Goal: Information Seeking & Learning: Compare options

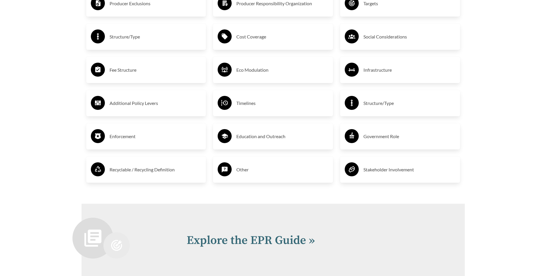
scroll to position [1221, 0]
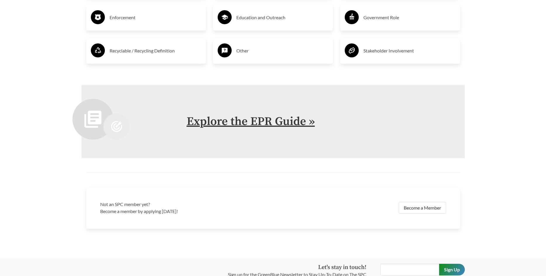
click at [202, 127] on link "Explore the EPR Guide »" at bounding box center [251, 121] width 128 height 15
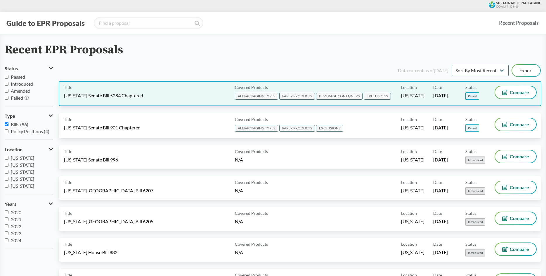
click at [131, 96] on span "[US_STATE] Senate Bill 5284 Chaptered" at bounding box center [103, 96] width 79 height 6
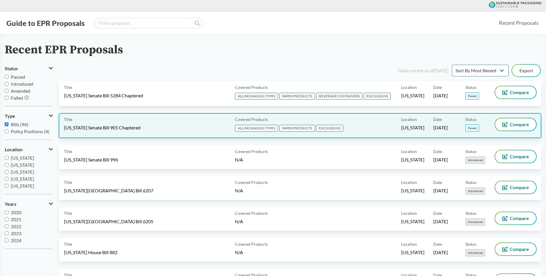
click at [159, 137] on div "Title Maryland Senate Bill 901 Chaptered Covered Products ALL PACKAGING TYPES P…" at bounding box center [300, 125] width 482 height 25
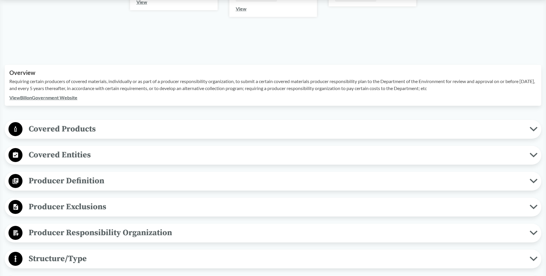
scroll to position [149, 0]
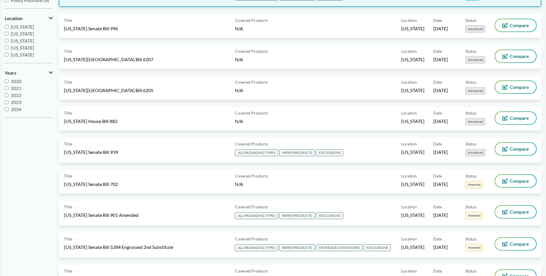
scroll to position [149, 0]
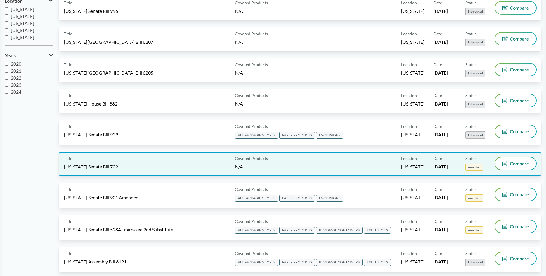
click at [173, 166] on div "Title Illinois Senate Bill 702" at bounding box center [148, 164] width 168 height 13
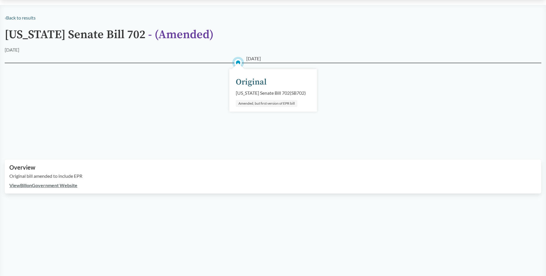
scroll to position [17, 0]
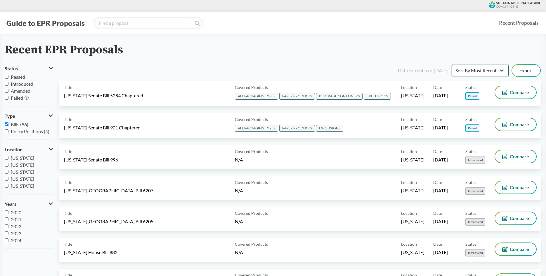
click at [452, 65] on select "Sort By Most Recent Sort By Status" at bounding box center [480, 71] width 57 height 12
select select "Sort By Status"
click option "Sort By Status" at bounding box center [0, 0] width 0 height 0
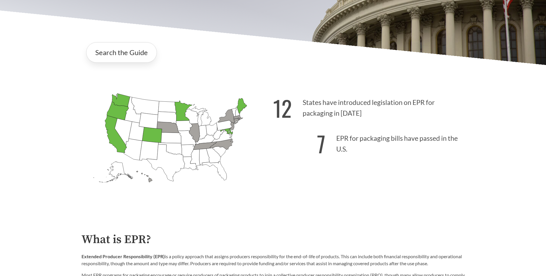
scroll to position [149, 0]
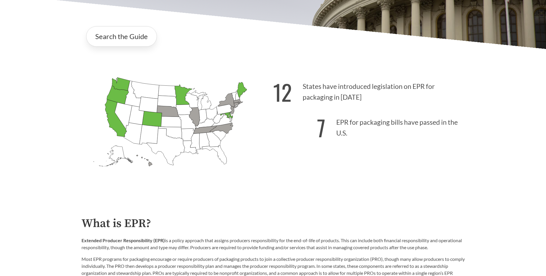
click at [329, 111] on p "7 EPR for packaging bills have passed in the U.S." at bounding box center [368, 126] width 191 height 36
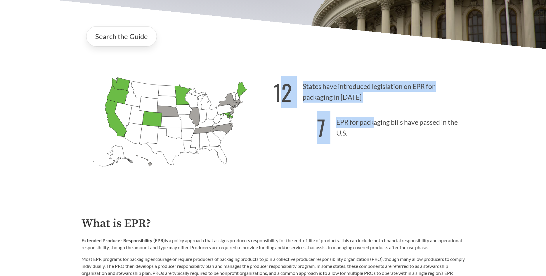
drag, startPoint x: 278, startPoint y: 92, endPoint x: 375, endPoint y: 124, distance: 101.6
click at [375, 124] on div "12 States have introduced legislation on EPR for packaging in 2025 7 EPR for pa…" at bounding box center [368, 132] width 191 height 121
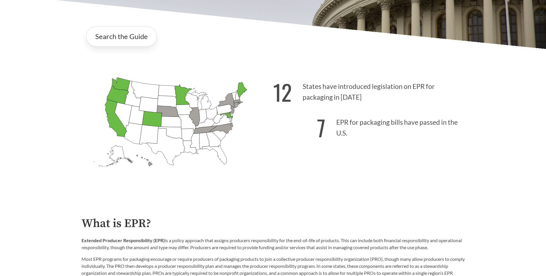
click at [391, 132] on p "7 EPR for packaging bills have passed in the U.S." at bounding box center [368, 126] width 191 height 36
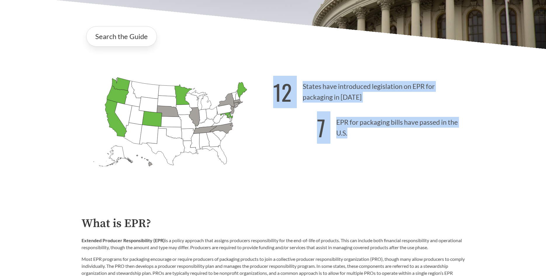
drag, startPoint x: 363, startPoint y: 135, endPoint x: 274, endPoint y: 94, distance: 97.5
click at [274, 94] on div "12 States have introduced legislation on EPR for packaging in 2025 7 EPR for pa…" at bounding box center [368, 132] width 191 height 121
copy div "12 States have introduced legislation on EPR for packaging in 2025 7 EPR for pa…"
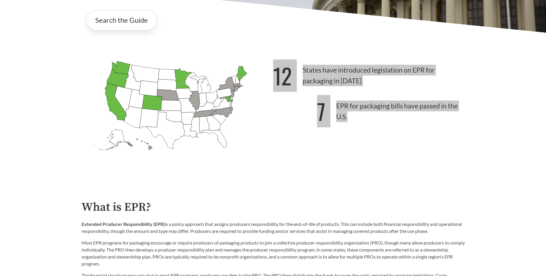
scroll to position [268, 0]
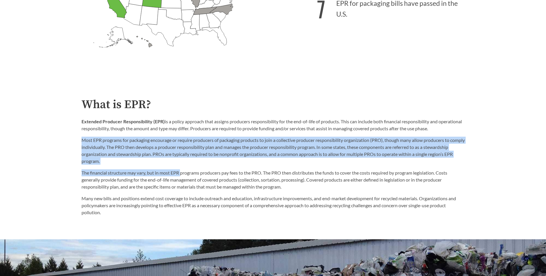
drag, startPoint x: 82, startPoint y: 140, endPoint x: 182, endPoint y: 166, distance: 102.9
click at [182, 166] on div "What is EPR? Extended Producer Responsibility (EPR) is a policy approach that a…" at bounding box center [272, 157] width 383 height 118
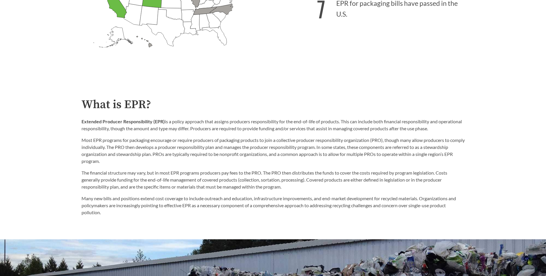
click at [195, 166] on div "The financial structure may vary, but in most EPR programs producers pay fees t…" at bounding box center [272, 190] width 383 height 51
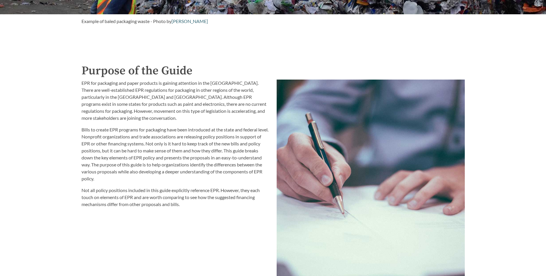
scroll to position [625, 0]
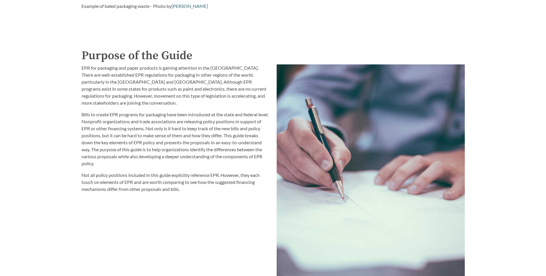
click at [224, 100] on p "EPR for packaging and paper products is gaining attention in the United States.…" at bounding box center [175, 86] width 188 height 42
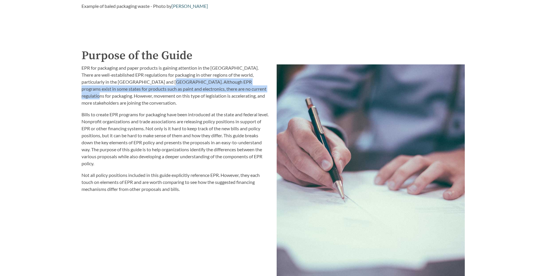
drag, startPoint x: 149, startPoint y: 83, endPoint x: 236, endPoint y: 90, distance: 87.5
click at [236, 90] on p "EPR for packaging and paper products is gaining attention in the United States.…" at bounding box center [175, 86] width 188 height 42
copy p "Although EPR programs exist in some states for products such as paint and elect…"
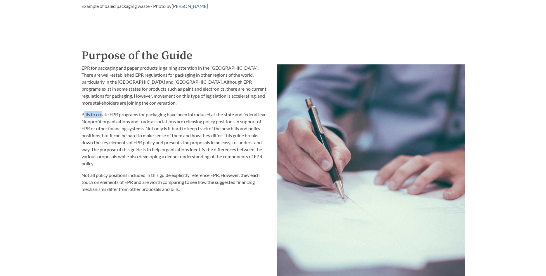
drag, startPoint x: 83, startPoint y: 116, endPoint x: 102, endPoint y: 114, distance: 18.5
click at [102, 114] on p "Bills to create EPR programs for packaging have been introduced at the state an…" at bounding box center [175, 139] width 188 height 56
drag, startPoint x: 79, startPoint y: 114, endPoint x: 93, endPoint y: 122, distance: 16.5
click at [93, 122] on div "EPR for packaging and paper products is gaining attention in the United States.…" at bounding box center [175, 185] width 195 height 249
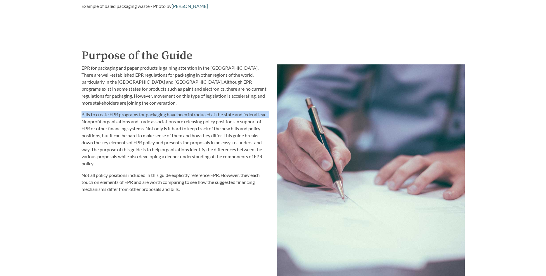
copy p "Bills to create EPR programs for packaging have been introduced at the state an…"
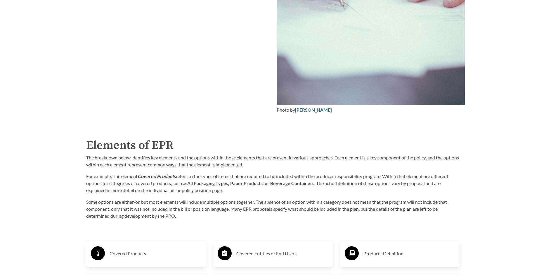
scroll to position [834, 0]
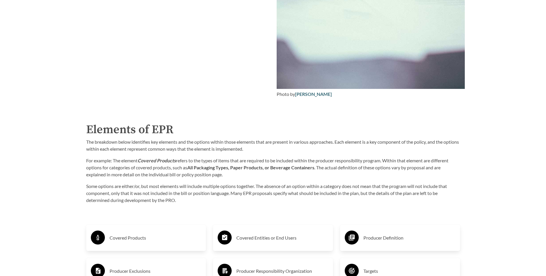
copy p "Bills to create EPR programs for packaging have been introduced at the state an…"
click at [107, 228] on div "Covered Products" at bounding box center [146, 238] width 120 height 26
click at [115, 237] on h3 "Covered Products" at bounding box center [155, 238] width 92 height 9
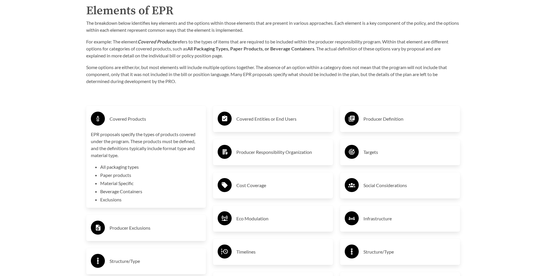
click at [248, 125] on div "Covered Entities or End Users" at bounding box center [272, 119] width 111 height 17
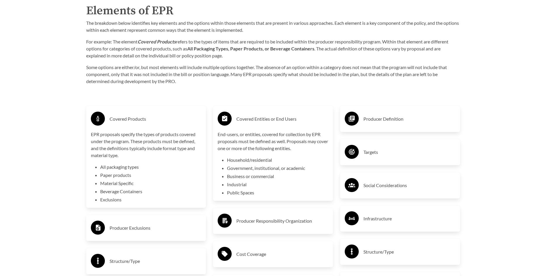
click at [356, 120] on circle at bounding box center [351, 119] width 14 height 14
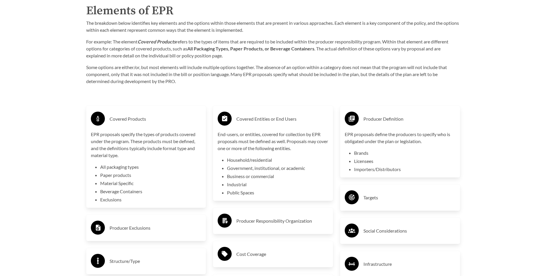
click at [377, 187] on div "Targets" at bounding box center [400, 198] width 120 height 26
click at [370, 201] on h3 "Targets" at bounding box center [409, 197] width 92 height 9
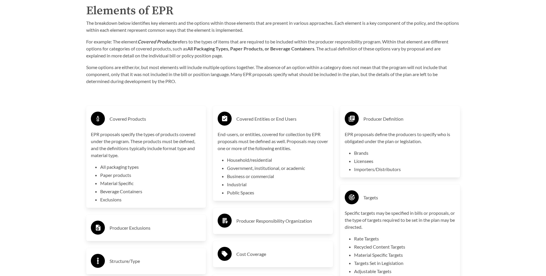
click at [311, 220] on h3 "Producer Responsibility Organization" at bounding box center [282, 221] width 92 height 9
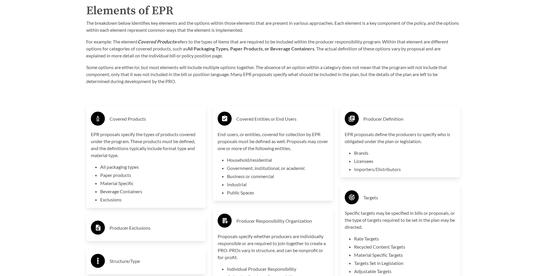
click at [180, 224] on h3 "Producer Exclusions" at bounding box center [155, 228] width 92 height 9
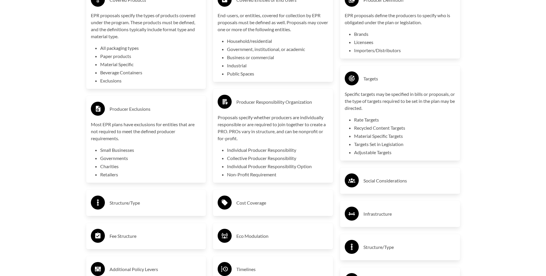
click at [175, 203] on h3 "Structure/Type" at bounding box center [155, 202] width 92 height 9
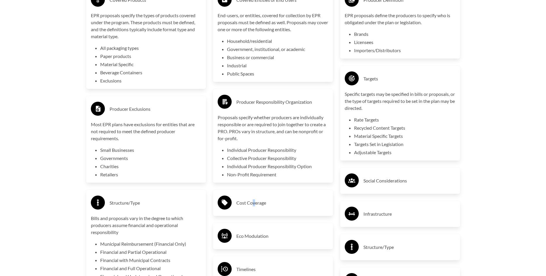
click at [254, 205] on h3 "Cost Coverage" at bounding box center [282, 202] width 92 height 9
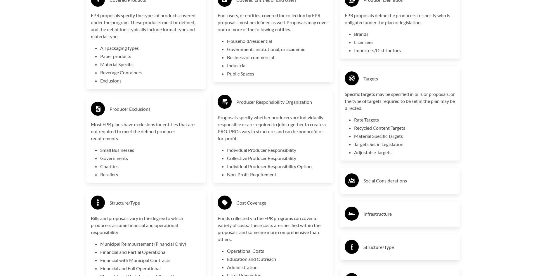
click at [405, 203] on div "Infrastructure" at bounding box center [400, 214] width 120 height 26
click at [403, 184] on h3 "Social Considerations" at bounding box center [409, 180] width 92 height 9
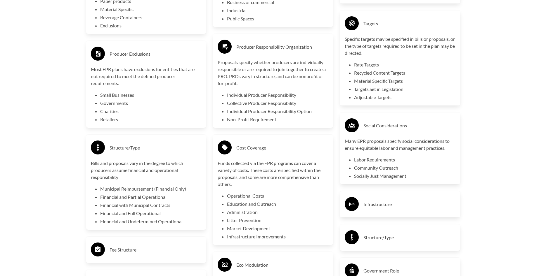
scroll to position [1131, 0]
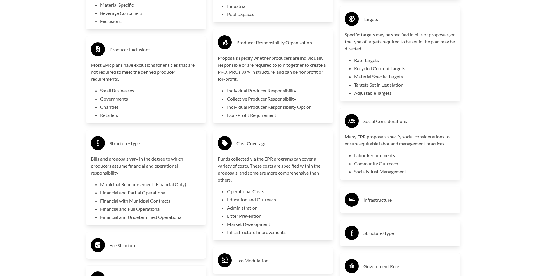
click at [391, 201] on h3 "Infrastructure" at bounding box center [409, 200] width 92 height 9
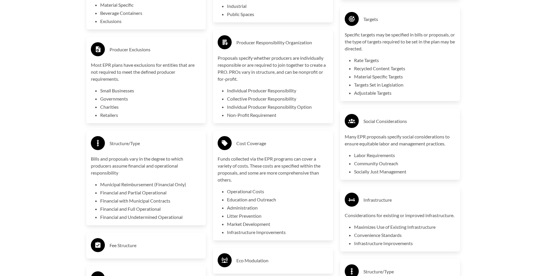
scroll to position [1221, 0]
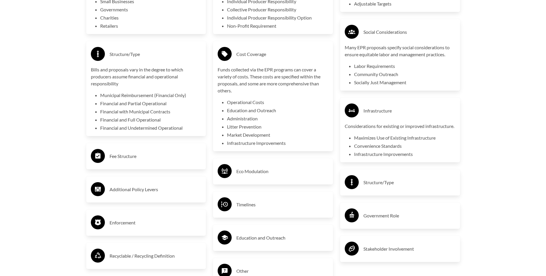
click at [386, 186] on div "Structure/Type" at bounding box center [399, 182] width 111 height 17
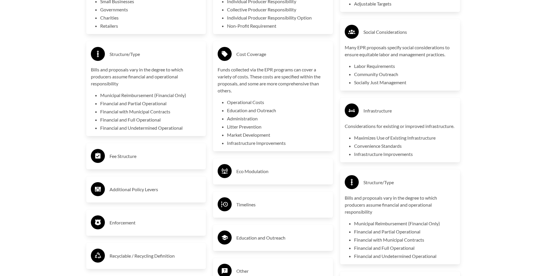
click at [281, 172] on h3 "Eco Modulation" at bounding box center [282, 171] width 92 height 9
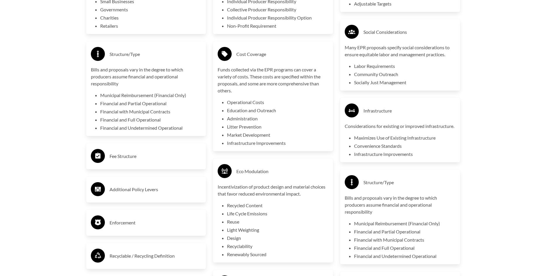
click at [168, 161] on h3 "Fee Structure" at bounding box center [155, 156] width 92 height 9
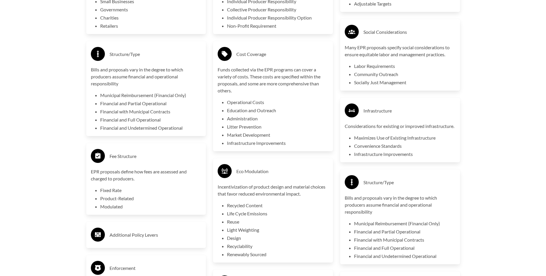
click at [152, 231] on div "Additional Policy Levers" at bounding box center [146, 235] width 111 height 17
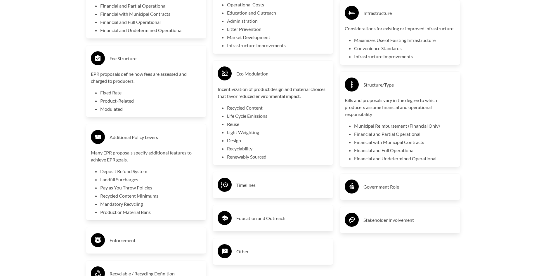
scroll to position [1370, 0]
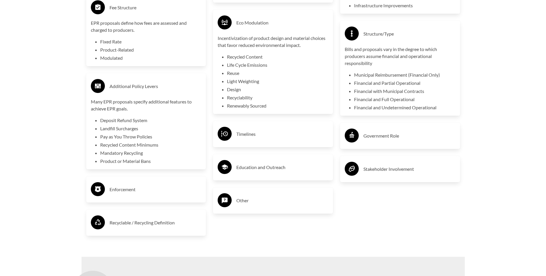
click at [262, 142] on div "Timelines" at bounding box center [272, 134] width 111 height 17
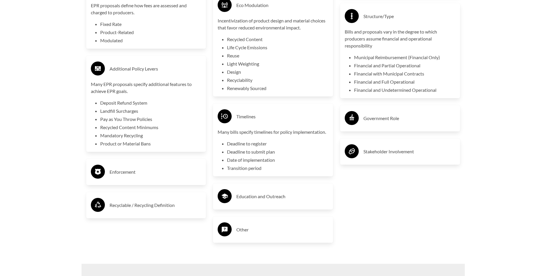
scroll to position [1399, 0]
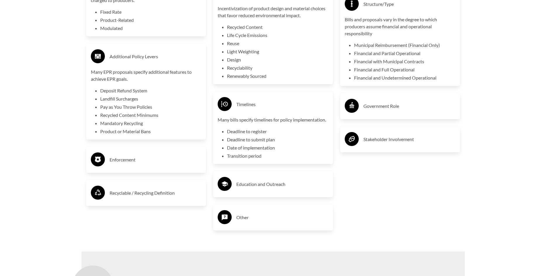
click at [269, 188] on h3 "Education and Outreach" at bounding box center [282, 184] width 92 height 9
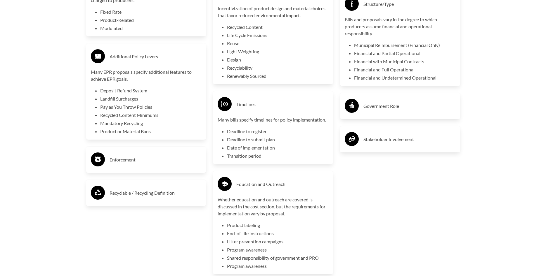
click at [387, 111] on h3 "Government Role" at bounding box center [409, 106] width 92 height 9
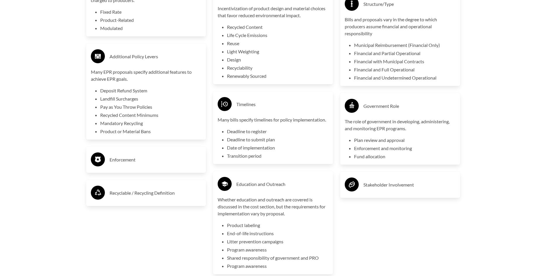
click at [360, 191] on div "Stakeholder Involvement" at bounding box center [399, 185] width 111 height 17
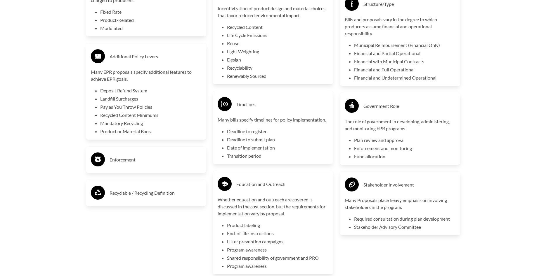
click at [177, 173] on div "Enforcement" at bounding box center [146, 160] width 120 height 26
click at [193, 167] on div "Enforcement" at bounding box center [146, 159] width 111 height 17
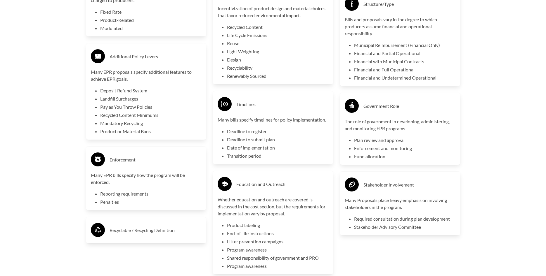
click at [173, 232] on h3 "Recyclable / Recycling Definition" at bounding box center [155, 230] width 92 height 9
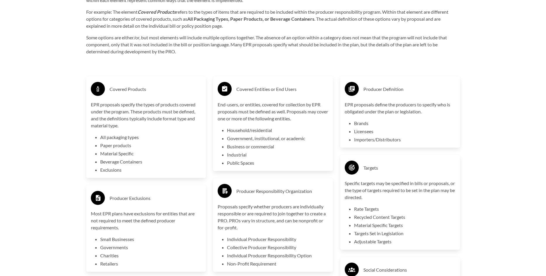
scroll to position [863, 0]
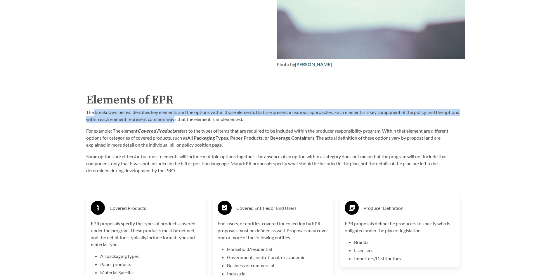
click at [192, 116] on p "The breakdown below identifies key elements and the options within those elemen…" at bounding box center [273, 116] width 374 height 14
click at [192, 120] on p "The breakdown below identifies key elements and the options within those elemen…" at bounding box center [273, 116] width 374 height 14
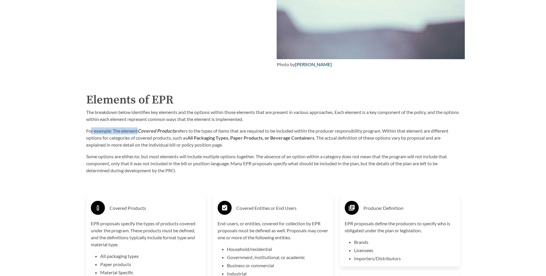
drag, startPoint x: 92, startPoint y: 129, endPoint x: 139, endPoint y: 133, distance: 46.9
click at [139, 133] on p "For example: The element Covered Products refers to the types of items that are…" at bounding box center [273, 138] width 374 height 21
click at [222, 139] on strong "All Packaging Types, Paper Products, or Beverage Containers" at bounding box center [250, 138] width 127 height 6
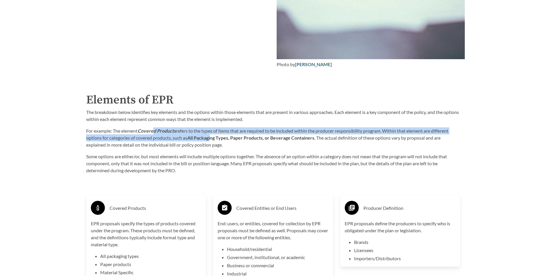
drag, startPoint x: 154, startPoint y: 130, endPoint x: 213, endPoint y: 139, distance: 59.5
click at [213, 139] on p "For example: The element Covered Products refers to the types of items that are…" at bounding box center [273, 138] width 374 height 21
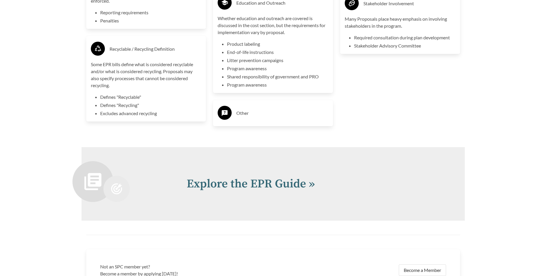
scroll to position [1700, 0]
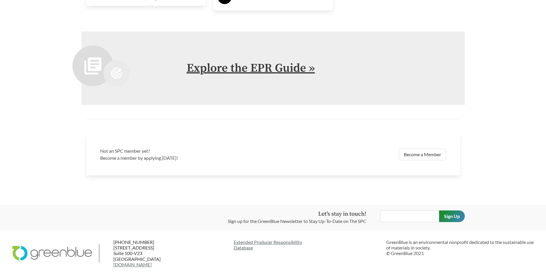
click at [269, 71] on link "Explore the EPR Guide »" at bounding box center [251, 68] width 128 height 15
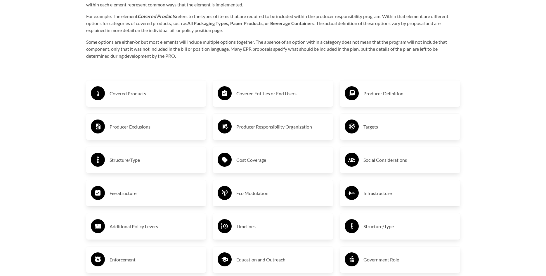
scroll to position [976, 0]
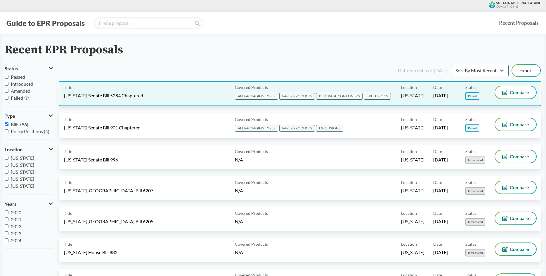
click at [95, 102] on div "Title [US_STATE] Senate Bill 5284 Chaptered Covered Products ALL PACKAGING TYPE…" at bounding box center [300, 93] width 482 height 25
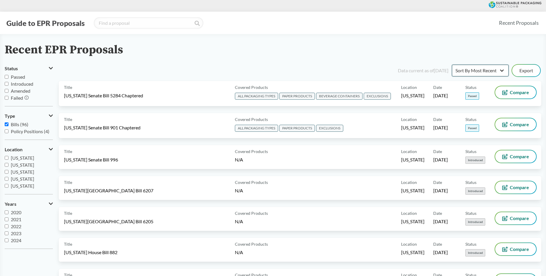
select select "Sort By Status"
click option "Sort By Status" at bounding box center [0, 0] width 0 height 0
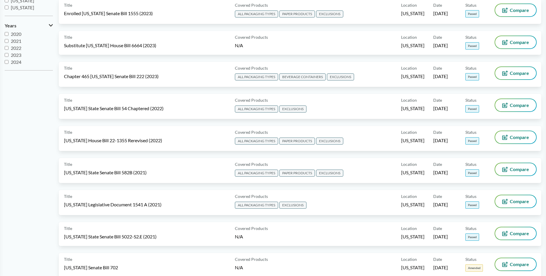
scroll to position [149, 0]
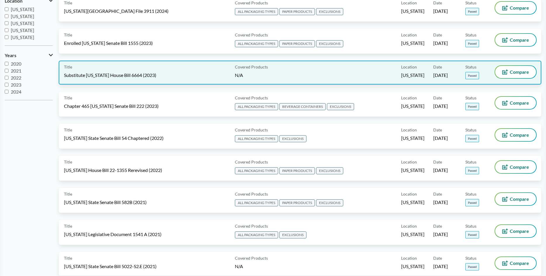
click at [142, 76] on span "Substitute [US_STATE] House Bill 6664 (2023)" at bounding box center [110, 75] width 92 height 6
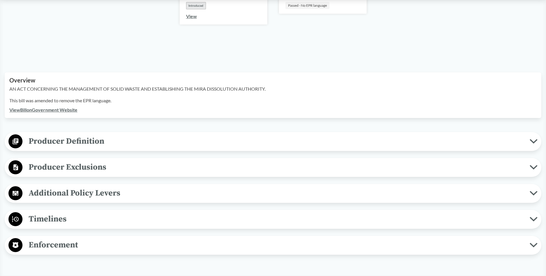
scroll to position [119, 0]
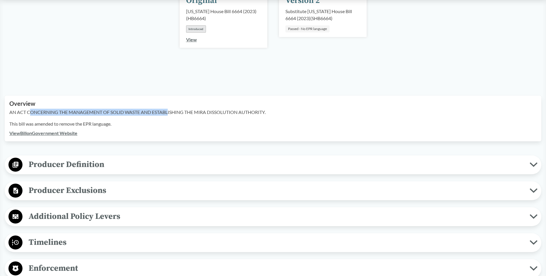
drag, startPoint x: 32, startPoint y: 112, endPoint x: 169, endPoint y: 116, distance: 137.3
click at [169, 116] on div "AN ACT CONCERNING THE MANAGEMENT OF SOLID WASTE AND ESTABLISHING THE MIRA DISSO…" at bounding box center [272, 119] width 527 height 21
click at [174, 110] on p "AN ACT CONCERNING THE MANAGEMENT OF SOLID WASTE AND ESTABLISHING THE MIRA DISSO…" at bounding box center [272, 112] width 527 height 7
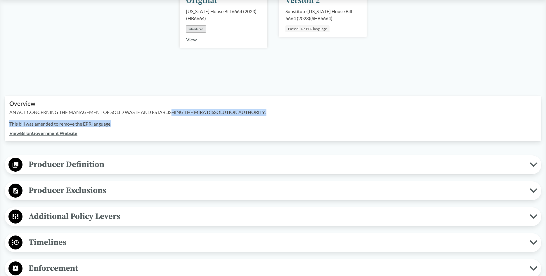
drag, startPoint x: 176, startPoint y: 110, endPoint x: 245, endPoint y: 119, distance: 70.0
click at [245, 119] on div "AN ACT CONCERNING THE MANAGEMENT OF SOLID WASTE AND ESTABLISHING THE MIRA DISSO…" at bounding box center [272, 119] width 527 height 21
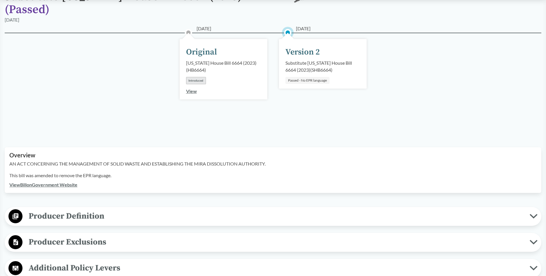
scroll to position [30, 0]
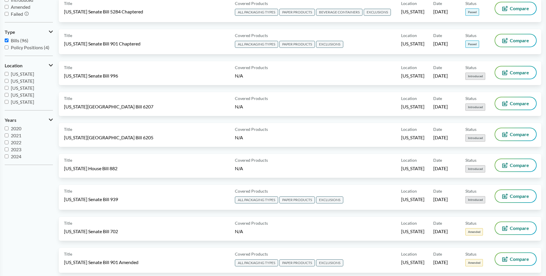
scroll to position [89, 0]
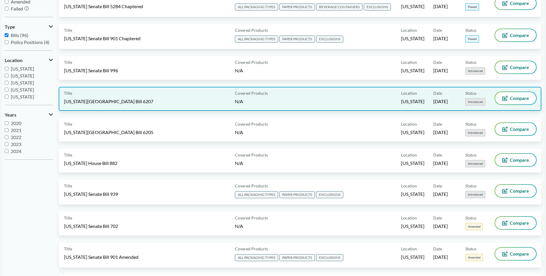
click at [114, 104] on span "[US_STATE][GEOGRAPHIC_DATA] Bill 6207" at bounding box center [108, 101] width 89 height 6
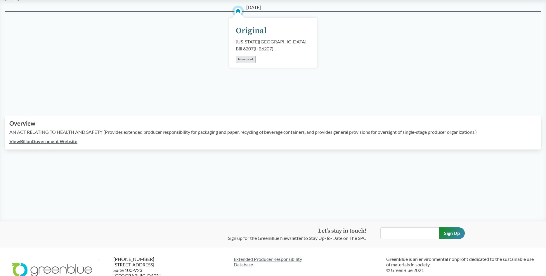
scroll to position [89, 0]
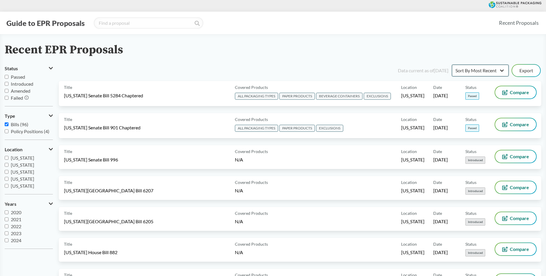
click at [452, 65] on select "Sort By Most Recent Sort By Status" at bounding box center [480, 71] width 57 height 12
select select "Sort By Status"
click option "Sort By Status" at bounding box center [0, 0] width 0 height 0
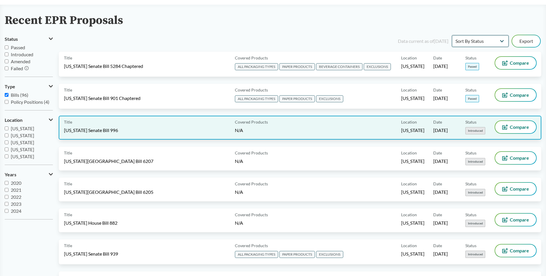
scroll to position [30, 0]
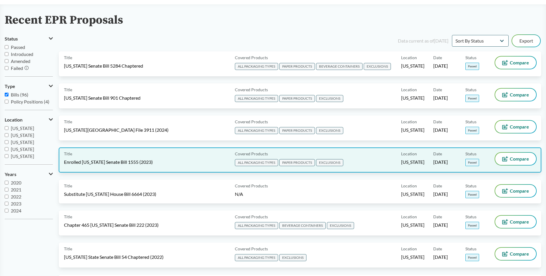
click at [118, 157] on div "Title Enrolled Illinois Senate Bill 1555 (2023)" at bounding box center [148, 160] width 168 height 15
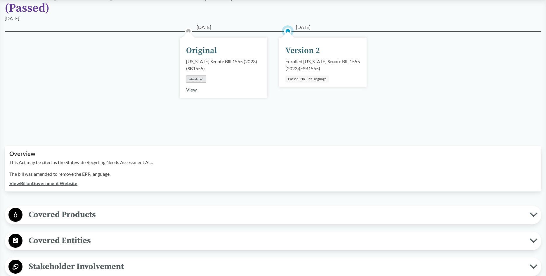
scroll to position [89, 0]
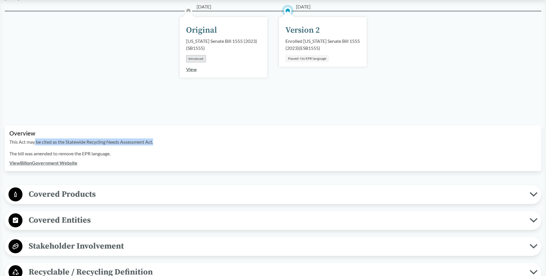
drag, startPoint x: 39, startPoint y: 133, endPoint x: 170, endPoint y: 137, distance: 130.5
click at [170, 139] on p "This Act may be cited as the Statewide Recycling Needs Assessment Act." at bounding box center [272, 142] width 527 height 7
click at [177, 139] on p "This Act may be cited as the Statewide Recycling Needs Assessment Act." at bounding box center [272, 142] width 527 height 7
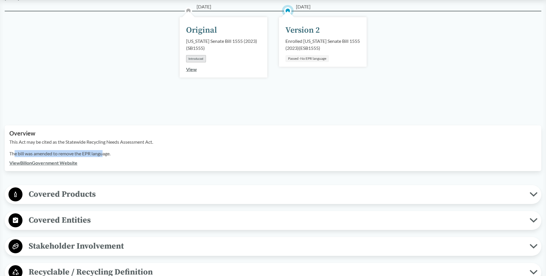
drag, startPoint x: 23, startPoint y: 142, endPoint x: 104, endPoint y: 142, distance: 80.6
click at [104, 150] on p "The bill was amended to remove the EPR language." at bounding box center [272, 153] width 527 height 7
click at [155, 140] on div "This Act may be cited as the Statewide Recycling Needs Assessment Act. The bill…" at bounding box center [272, 149] width 527 height 21
drag, startPoint x: 88, startPoint y: 139, endPoint x: 130, endPoint y: 147, distance: 42.7
click at [130, 147] on div "This Act may be cited as the Statewide Recycling Needs Assessment Act. The bill…" at bounding box center [272, 149] width 527 height 21
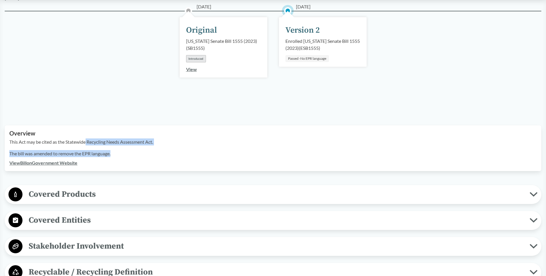
click at [139, 150] on p "The bill was amended to remove the EPR language." at bounding box center [272, 153] width 527 height 7
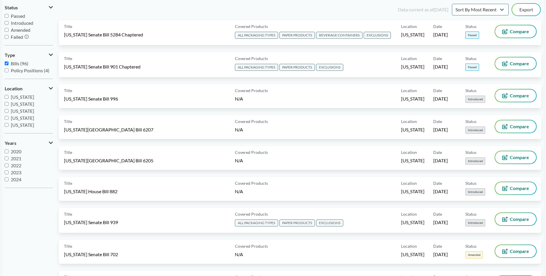
scroll to position [89, 0]
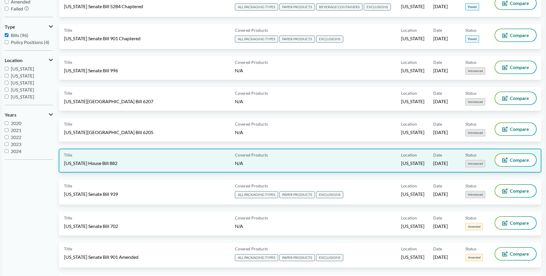
click at [90, 156] on div "Title North Carolina House Bill 882" at bounding box center [148, 160] width 168 height 13
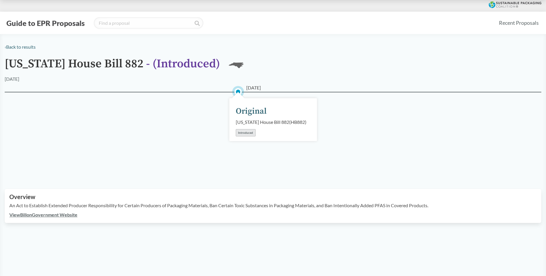
scroll to position [89, 0]
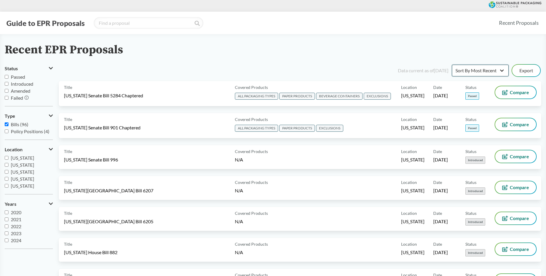
click at [452, 65] on select "Sort By Most Recent Sort By Status" at bounding box center [480, 71] width 57 height 12
select select "Sort By Status"
click option "Sort By Status" at bounding box center [0, 0] width 0 height 0
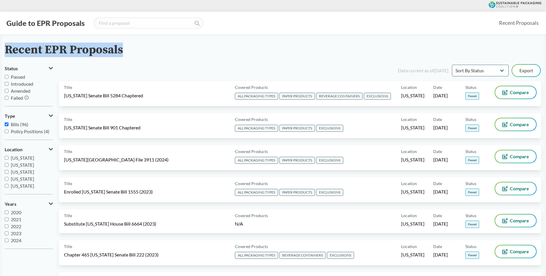
drag, startPoint x: 117, startPoint y: 162, endPoint x: 527, endPoint y: 45, distance: 426.5
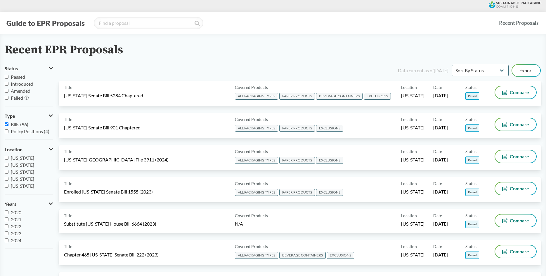
click at [446, 21] on div "Guide to EPR Proposals" at bounding box center [249, 23] width 489 height 12
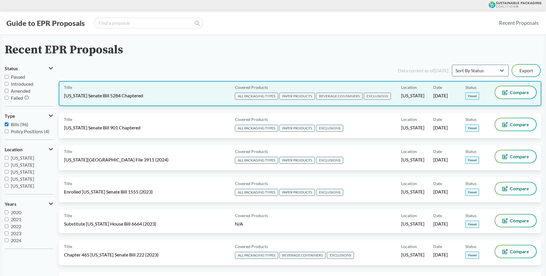
click at [120, 97] on span "[US_STATE] Senate Bill 5284 Chaptered" at bounding box center [103, 96] width 79 height 6
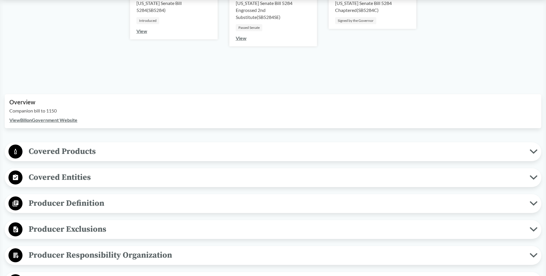
click at [216, 154] on span "Covered Products" at bounding box center [275, 151] width 507 height 13
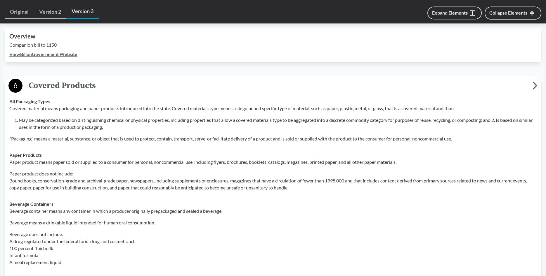
scroll to position [208, 0]
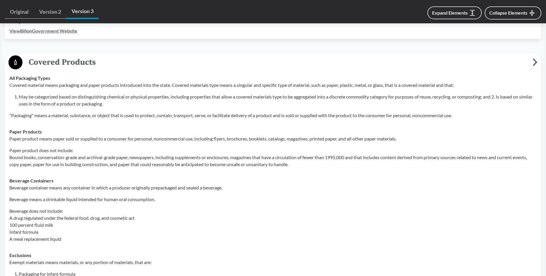
click at [281, 140] on p "Paper product means paper sold or supplied to a consumer for personal, noncomme…" at bounding box center [272, 138] width 527 height 7
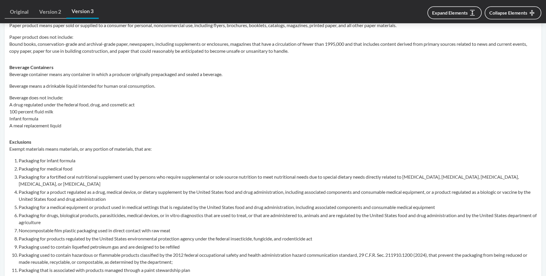
scroll to position [328, 0]
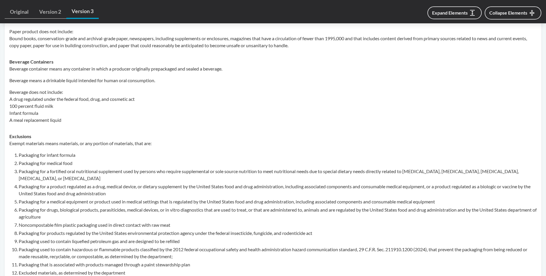
click at [511, 159] on ol "Packaging for infant formula Packaging for medical food Packaging for a fortifi…" at bounding box center [278, 222] width 518 height 141
click at [440, 94] on p "Beverage does not include: A drug regulated under the federal food, drug, and c…" at bounding box center [272, 106] width 527 height 35
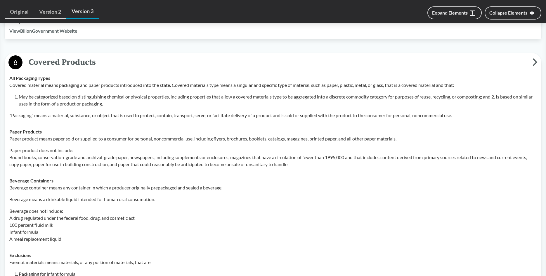
scroll to position [89, 0]
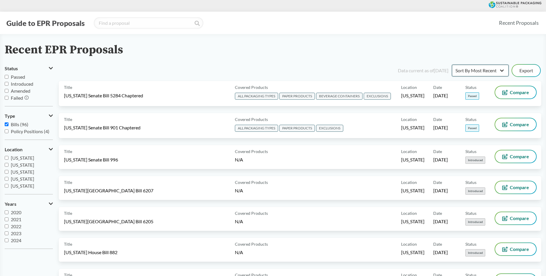
click at [452, 65] on select "Sort By Most Recent Sort By Status" at bounding box center [480, 71] width 57 height 12
select select "Sort By Status"
click option "Sort By Status" at bounding box center [0, 0] width 0 height 0
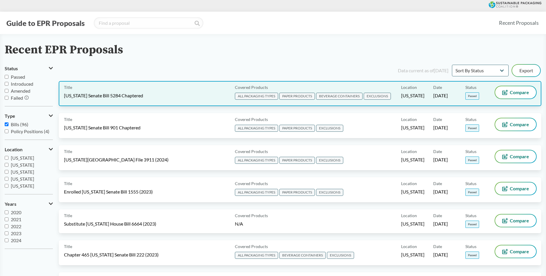
click at [194, 86] on div "Title Washington Senate Bill 5284 Chaptered Covered Products ALL PACKAGING TYPE…" at bounding box center [300, 93] width 482 height 25
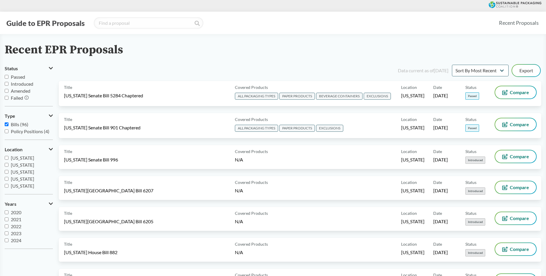
click at [203, 69] on div "Data current as of 12/11/2024 Sort By Most Recent Sort By Status Export" at bounding box center [303, 71] width 475 height 14
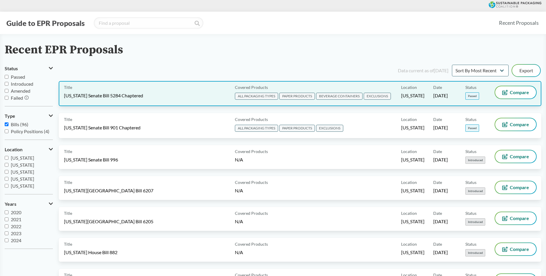
click at [109, 99] on div "Title Washington Senate Bill 5284 Chaptered" at bounding box center [148, 93] width 168 height 15
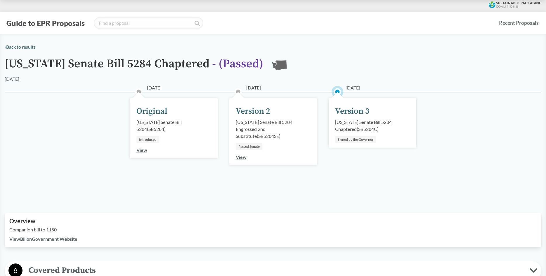
drag, startPoint x: 19, startPoint y: 62, endPoint x: 243, endPoint y: 83, distance: 224.6
click at [53, 99] on div "01/15/2025 Original Washington Senate Bill 5284 ( SB5284 ) Introduced View 03/0…" at bounding box center [273, 145] width 536 height 107
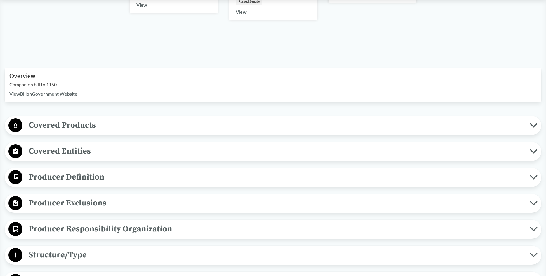
scroll to position [149, 0]
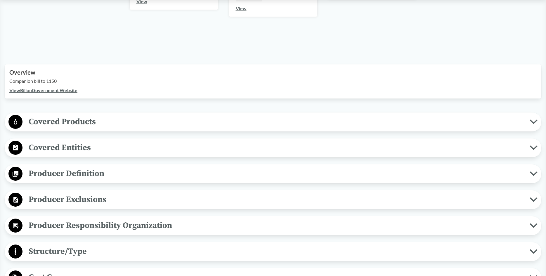
click at [33, 81] on p "Companion bill to 1150" at bounding box center [272, 81] width 527 height 7
click at [164, 126] on span "Covered Products" at bounding box center [275, 121] width 507 height 13
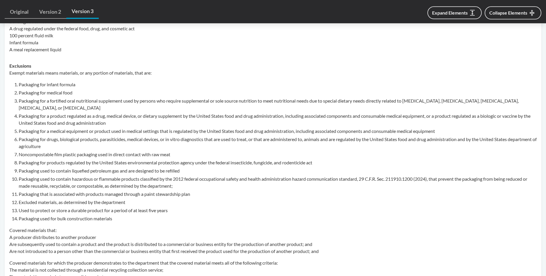
scroll to position [417, 0]
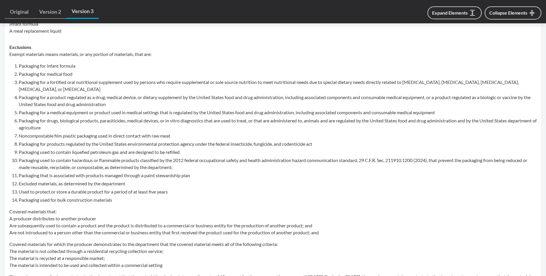
drag, startPoint x: 16, startPoint y: 65, endPoint x: 105, endPoint y: 117, distance: 102.0
click at [105, 117] on ol "Packaging for infant formula Packaging for medical food Packaging for a fortifi…" at bounding box center [278, 132] width 518 height 141
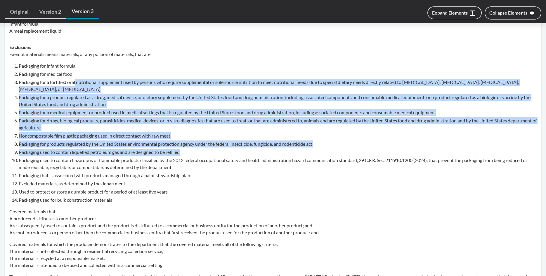
drag, startPoint x: 93, startPoint y: 100, endPoint x: 227, endPoint y: 148, distance: 142.9
click at [227, 148] on ol "Packaging for infant formula Packaging for medical food Packaging for a fortifi…" at bounding box center [278, 132] width 518 height 141
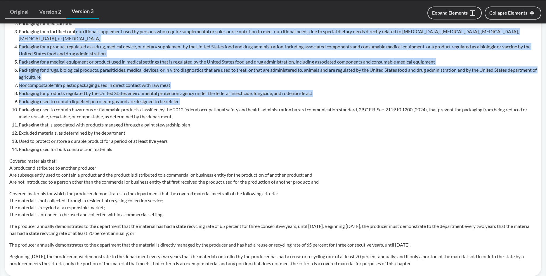
scroll to position [536, 0]
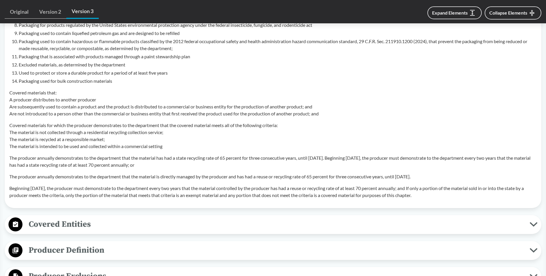
click at [128, 123] on p "Covered materials for which the producer demonstrates to the department that th…" at bounding box center [272, 136] width 527 height 28
drag, startPoint x: 46, startPoint y: 100, endPoint x: 94, endPoint y: 108, distance: 49.1
click at [94, 108] on p "Covered materials that: A producer distributes to another producer Are subseque…" at bounding box center [272, 103] width 527 height 28
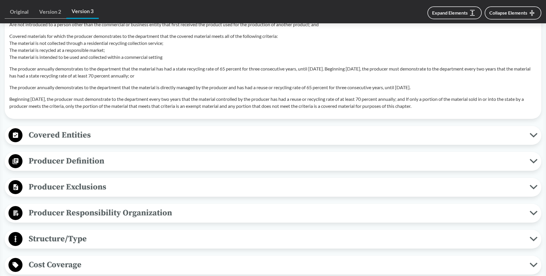
click at [122, 158] on span "Producer Definition" at bounding box center [275, 161] width 507 height 13
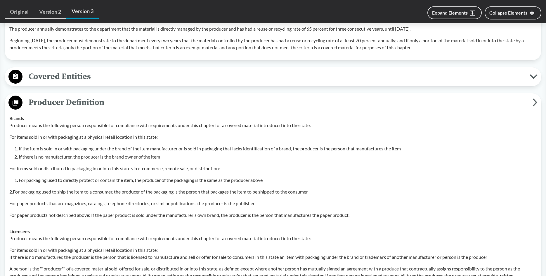
scroll to position [715, 0]
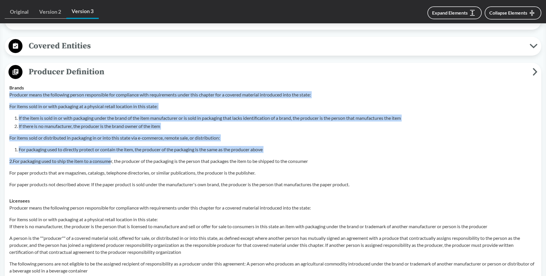
drag, startPoint x: 8, startPoint y: 93, endPoint x: 113, endPoint y: 160, distance: 125.0
click at [113, 160] on td "Brands Producer means the following person responsible for compliance with requ…" at bounding box center [273, 136] width 532 height 113
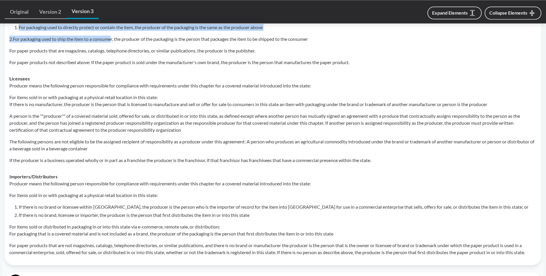
scroll to position [893, 0]
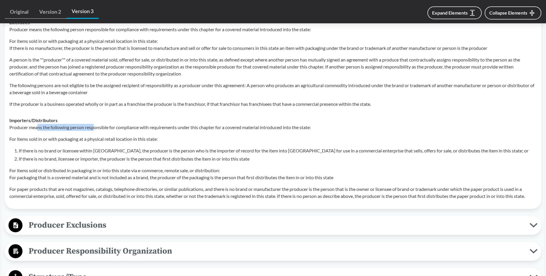
drag, startPoint x: 37, startPoint y: 128, endPoint x: 96, endPoint y: 128, distance: 59.3
click at [96, 128] on p "Producer means the following person responsible for compliance with requirement…" at bounding box center [272, 127] width 527 height 7
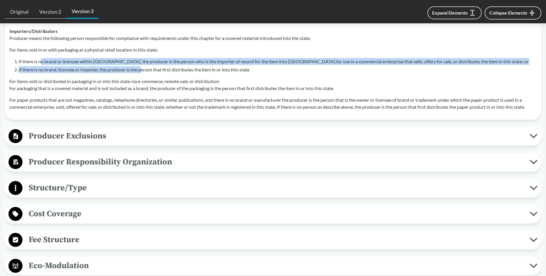
drag, startPoint x: 42, startPoint y: 56, endPoint x: 142, endPoint y: 75, distance: 102.1
click at [142, 75] on div "Producer means the following person responsible for compliance with requirement…" at bounding box center [272, 73] width 527 height 76
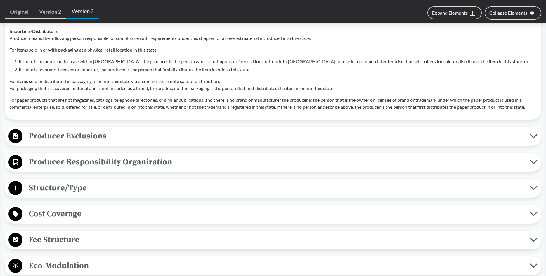
click at [142, 75] on div "Producer means the following person responsible for compliance with requirement…" at bounding box center [272, 73] width 527 height 76
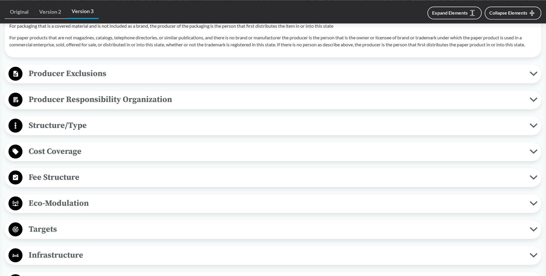
scroll to position [1012, 0]
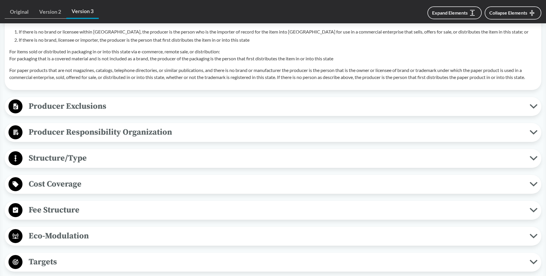
click at [133, 99] on div "Producer Exclusions Small Businesses Producer does not include De minimis produ…" at bounding box center [273, 106] width 536 height 19
click at [132, 104] on span "Producer Exclusions" at bounding box center [275, 106] width 507 height 13
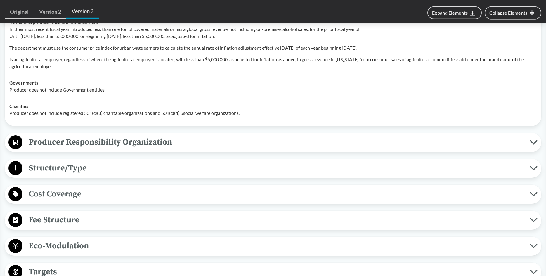
scroll to position [1131, 0]
click at [122, 139] on span "Producer Responsibility Organization" at bounding box center [275, 141] width 507 height 13
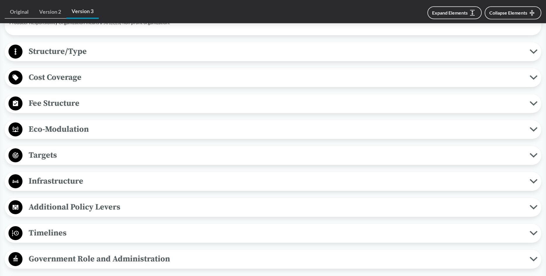
scroll to position [1340, 0]
click at [121, 107] on span "Fee Structure" at bounding box center [275, 102] width 507 height 13
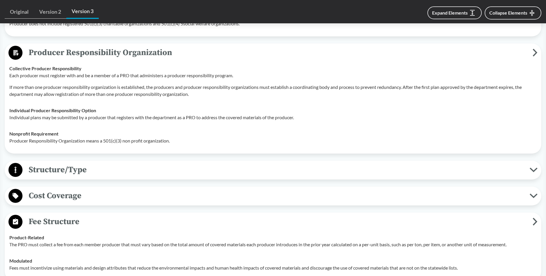
scroll to position [1072, 0]
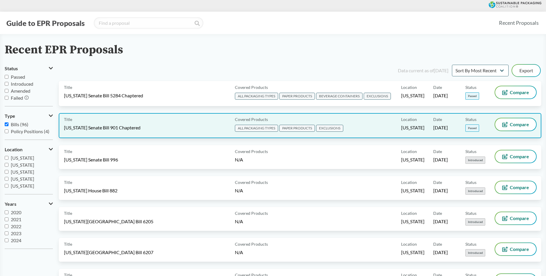
click at [137, 125] on span "[US_STATE] Senate Bill 901 Chaptered" at bounding box center [102, 128] width 76 height 6
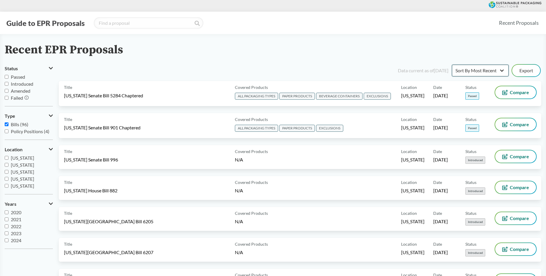
click at [452, 65] on select "Sort By Most Recent Sort By Status" at bounding box center [480, 71] width 57 height 12
select select "Sort By Status"
click option "Sort By Status" at bounding box center [0, 0] width 0 height 0
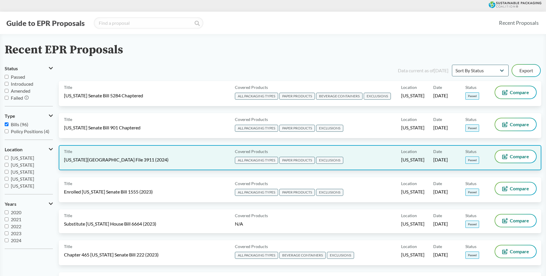
click at [78, 162] on span "[US_STATE][GEOGRAPHIC_DATA] File 3911 (2024)" at bounding box center [116, 160] width 105 height 6
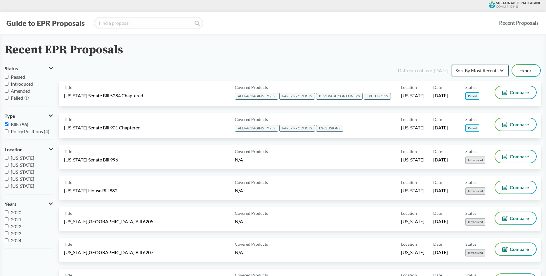
click at [452, 65] on select "Sort By Most Recent Sort By Status" at bounding box center [480, 71] width 57 height 12
select select "Sort By Status"
click option "Sort By Status" at bounding box center [0, 0] width 0 height 0
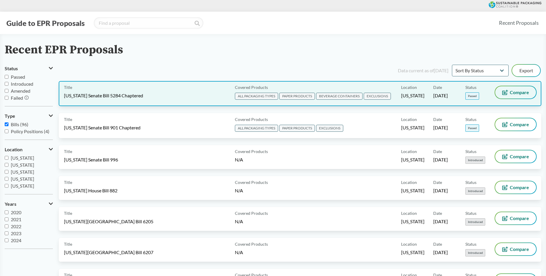
click at [504, 91] on icon at bounding box center [505, 92] width 6 height 5
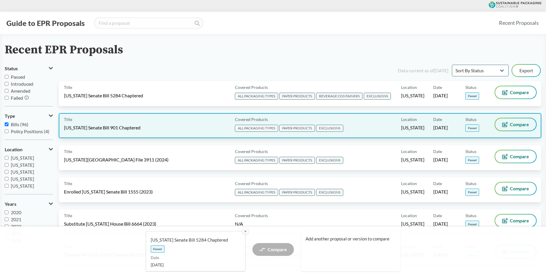
click at [505, 121] on button "Compare" at bounding box center [515, 125] width 41 height 12
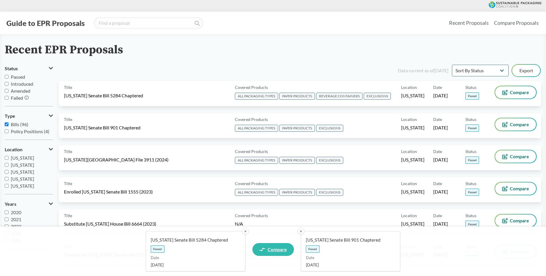
click at [276, 251] on span "Compare" at bounding box center [276, 250] width 19 height 5
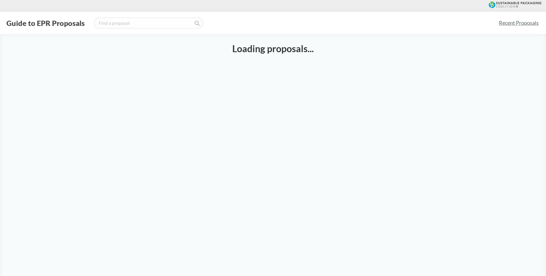
select select "SB5284C"
select select "SB901C"
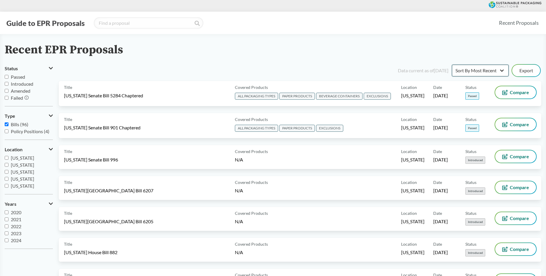
click at [452, 65] on select "Sort By Most Recent Sort By Status" at bounding box center [480, 71] width 57 height 12
select select "Sort By Status"
click option "Sort By Status" at bounding box center [0, 0] width 0 height 0
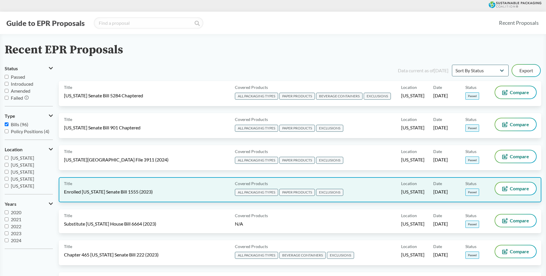
click at [76, 188] on div "Title Enrolled Illinois Senate Bill 1555 (2023)" at bounding box center [148, 190] width 168 height 15
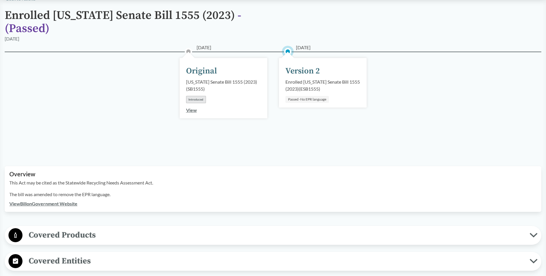
scroll to position [60, 0]
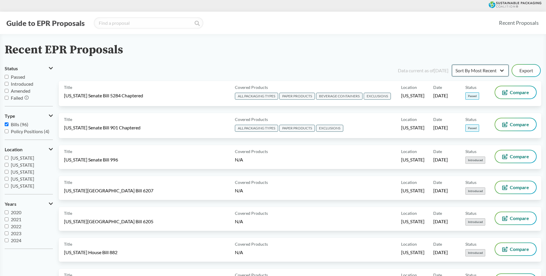
click at [452, 65] on select "Sort By Most Recent Sort By Status" at bounding box center [480, 71] width 57 height 12
select select "Sort By Status"
click option "Sort By Status" at bounding box center [0, 0] width 0 height 0
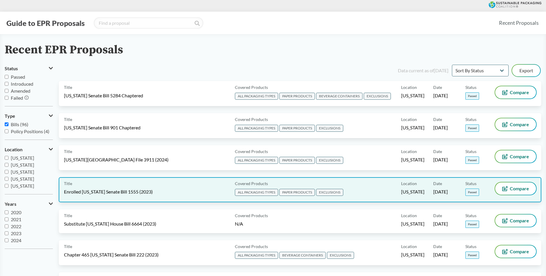
click at [104, 191] on span "Enrolled [US_STATE] Senate Bill 1555 (2023)" at bounding box center [108, 192] width 89 height 6
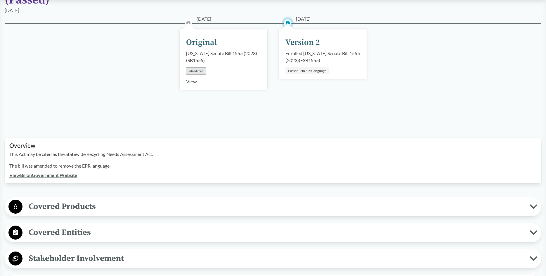
scroll to position [119, 0]
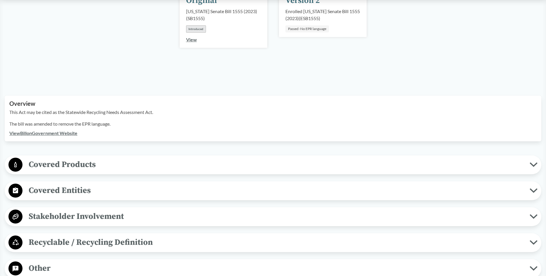
click at [88, 161] on span "Covered Products" at bounding box center [275, 164] width 507 height 13
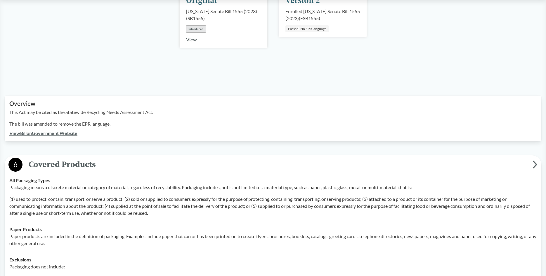
scroll to position [238, 0]
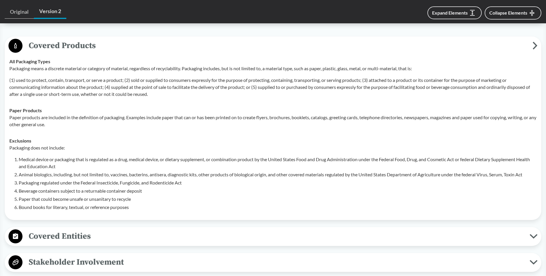
click at [76, 230] on span "Covered Entities" at bounding box center [275, 236] width 507 height 13
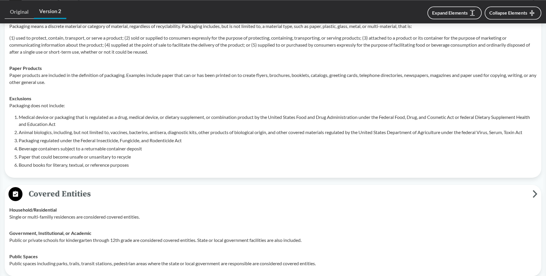
scroll to position [328, 0]
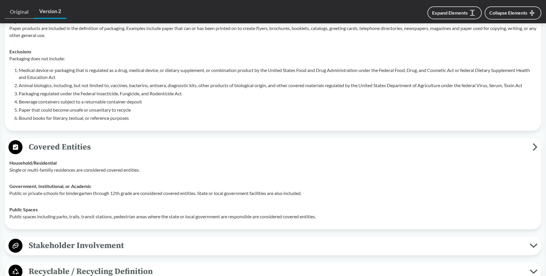
click at [76, 237] on div "Stakeholder Involvement Stakeholder Advisory Committee On or before January 1, …" at bounding box center [273, 246] width 536 height 19
click at [85, 239] on span "Stakeholder Involvement" at bounding box center [275, 245] width 507 height 13
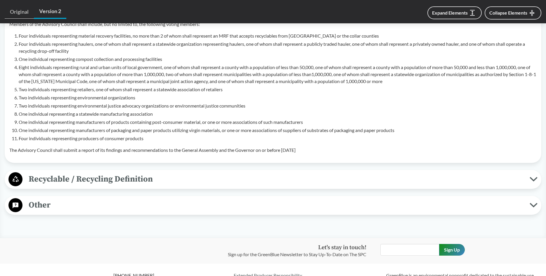
scroll to position [651, 0]
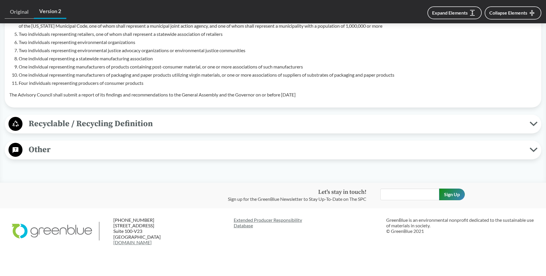
click at [135, 117] on span "Recyclable / Recycling Definition" at bounding box center [275, 123] width 507 height 13
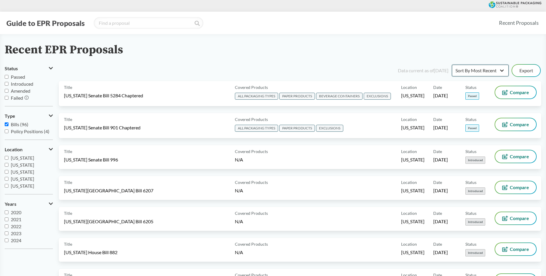
click at [452, 65] on select "Sort By Most Recent Sort By Status" at bounding box center [480, 71] width 57 height 12
select select "Sort By Status"
click option "Sort By Status" at bounding box center [0, 0] width 0 height 0
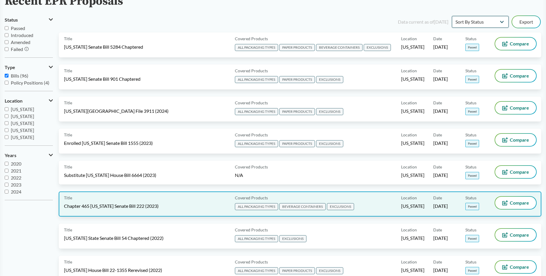
scroll to position [60, 0]
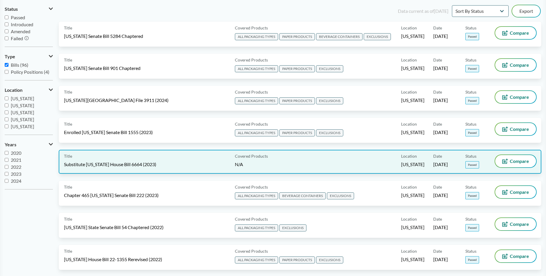
click at [115, 164] on span "Substitute [US_STATE] House Bill 6664 (2023)" at bounding box center [110, 164] width 92 height 6
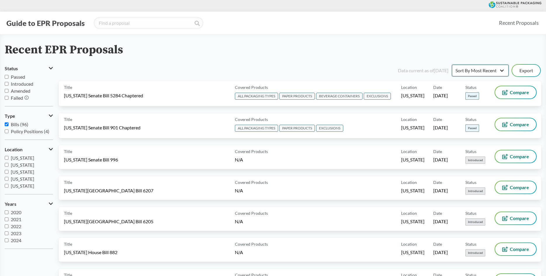
click at [452, 65] on select "Sort By Most Recent Sort By Status" at bounding box center [480, 71] width 57 height 12
select select "Sort By Status"
click option "Sort By Status" at bounding box center [0, 0] width 0 height 0
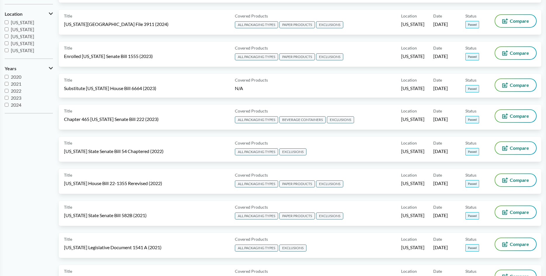
scroll to position [149, 0]
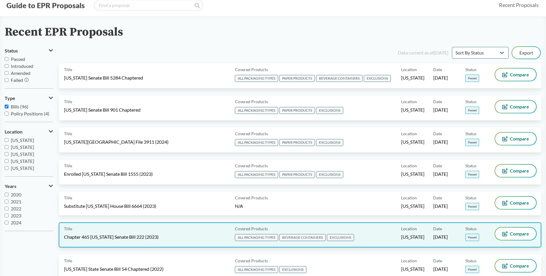
scroll to position [30, 0]
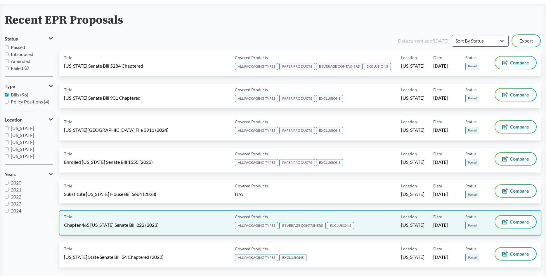
click at [112, 230] on div "Title Chapter 465 Maryland Senate Bill 222 (2023)" at bounding box center [148, 223] width 168 height 15
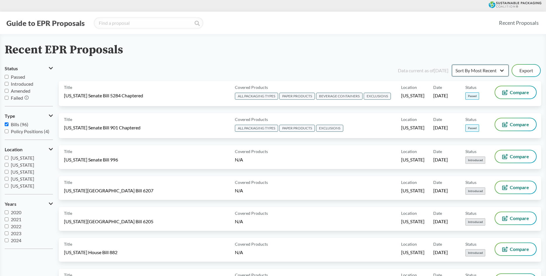
click at [452, 65] on select "Sort By Most Recent Sort By Status" at bounding box center [480, 71] width 57 height 12
select select "Sort By Status"
click option "Sort By Status" at bounding box center [0, 0] width 0 height 0
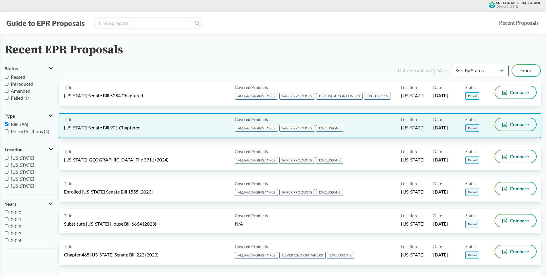
click at [526, 126] on span "Compare" at bounding box center [518, 124] width 19 height 5
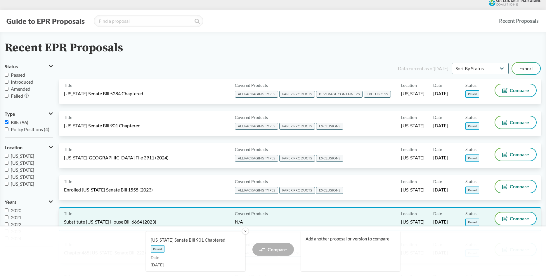
scroll to position [119, 0]
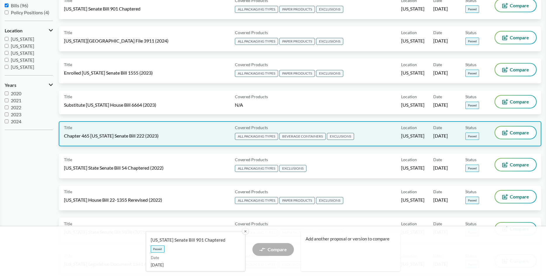
click at [156, 138] on span "Chapter 465 [US_STATE] Senate Bill 222 (2023)" at bounding box center [111, 136] width 95 height 6
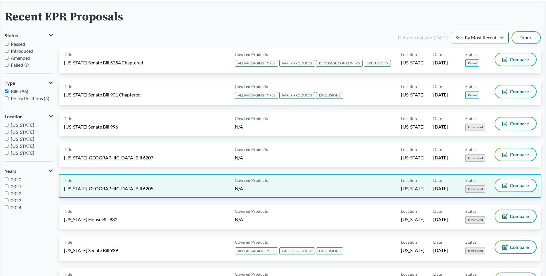
scroll to position [60, 0]
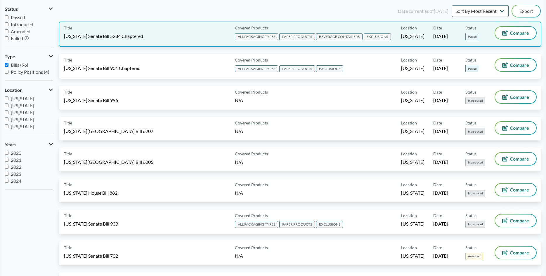
click at [481, 23] on div "Title Washington Senate Bill 5284 Chaptered Covered Products ALL PACKAGING TYPE…" at bounding box center [300, 34] width 482 height 25
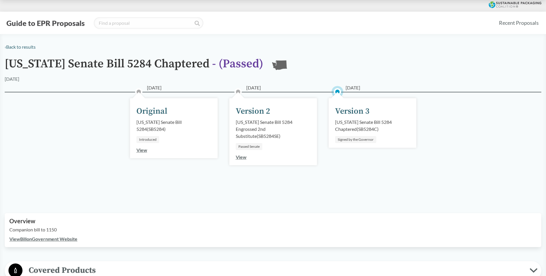
click at [482, 12] on div "Guide to EPR Proposals Recent Proposals" at bounding box center [273, 23] width 546 height 22
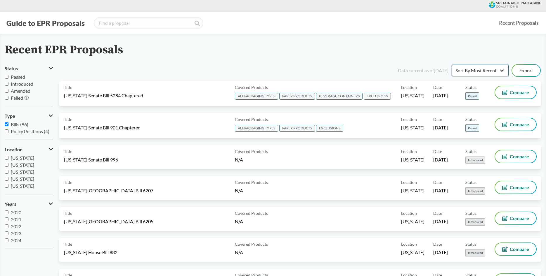
click at [452, 65] on select "Sort By Most Recent Sort By Status" at bounding box center [480, 71] width 57 height 12
select select "Sort By Status"
click option "Sort By Status" at bounding box center [0, 0] width 0 height 0
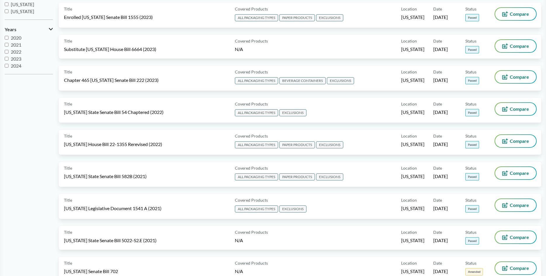
scroll to position [56, 0]
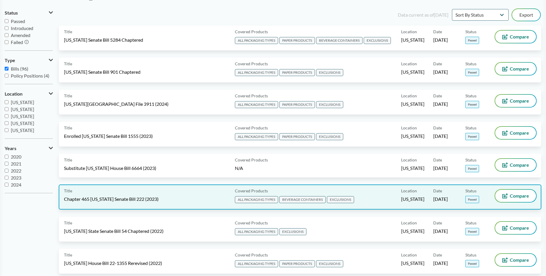
click at [131, 196] on div "Title Chapter 465 Maryland Senate Bill 222 (2023)" at bounding box center [148, 197] width 168 height 15
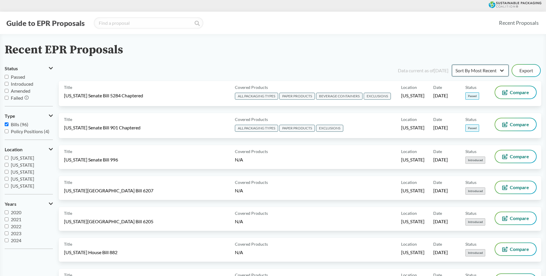
click at [452, 65] on select "Sort By Most Recent Sort By Status" at bounding box center [480, 71] width 57 height 12
select select "Sort By Status"
click option "Sort By Status" at bounding box center [0, 0] width 0 height 0
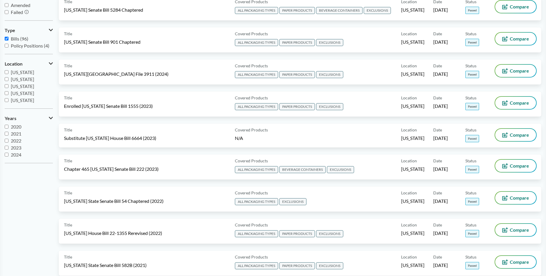
scroll to position [89, 0]
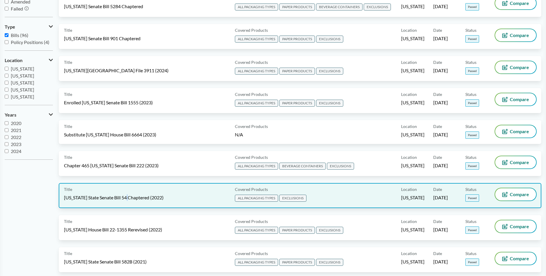
click at [125, 198] on span "[US_STATE] State Senate Bill 54 Chaptered (2022)" at bounding box center [114, 198] width 100 height 6
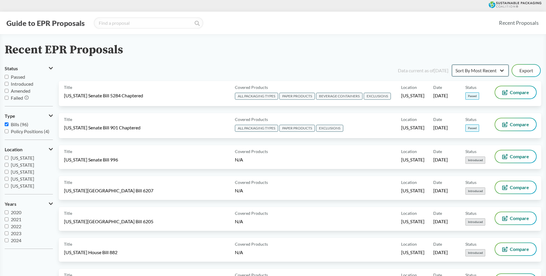
click at [452, 65] on select "Sort By Most Recent Sort By Status" at bounding box center [480, 71] width 57 height 12
select select "Sort By Status"
click option "Sort By Status" at bounding box center [0, 0] width 0 height 0
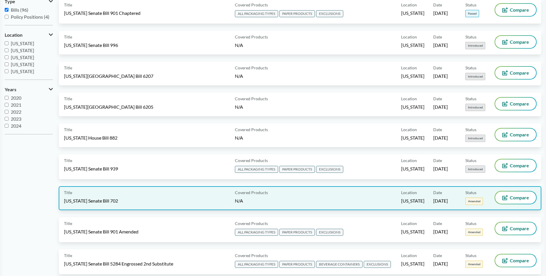
scroll to position [119, 0]
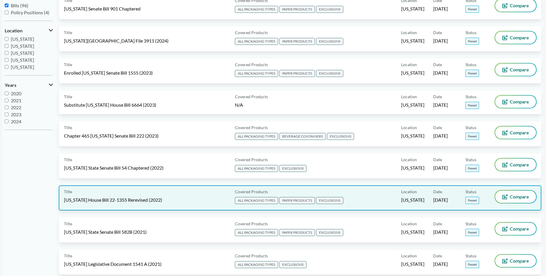
click at [132, 202] on span "[US_STATE] House Bill 22-1355 Rerevised (2022)" at bounding box center [113, 200] width 98 height 6
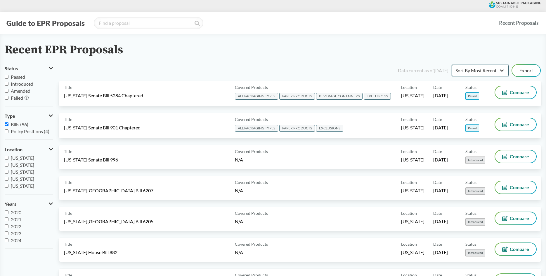
click at [452, 65] on select "Sort By Most Recent Sort By Status" at bounding box center [480, 71] width 57 height 12
select select "Sort By Status"
click option "Sort By Status" at bounding box center [0, 0] width 0 height 0
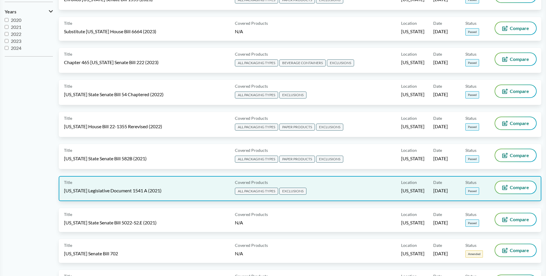
scroll to position [208, 0]
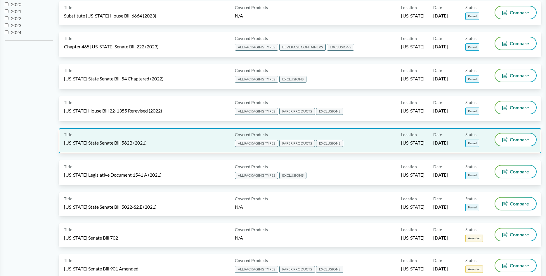
click at [81, 148] on div "Title [US_STATE] State Senate Bill 582B (2021) Covered Products ALL PACKAGING T…" at bounding box center [300, 140] width 482 height 25
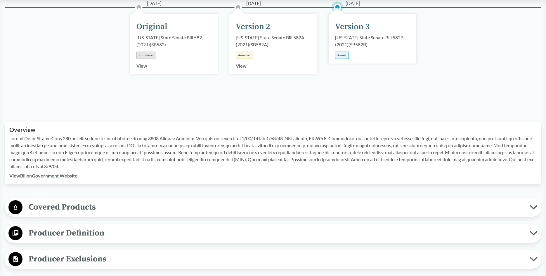
scroll to position [119, 0]
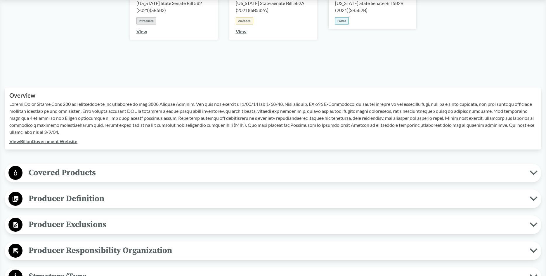
click at [165, 199] on span "Producer Definition" at bounding box center [275, 198] width 507 height 13
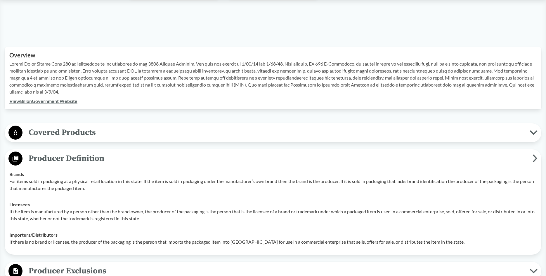
scroll to position [179, 0]
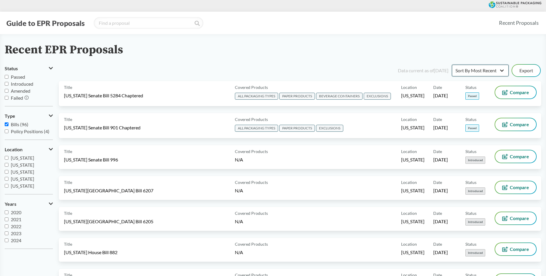
click at [452, 65] on select "Sort By Most Recent Sort By Status" at bounding box center [480, 71] width 57 height 12
select select "Sort By Status"
click option "Sort By Status" at bounding box center [0, 0] width 0 height 0
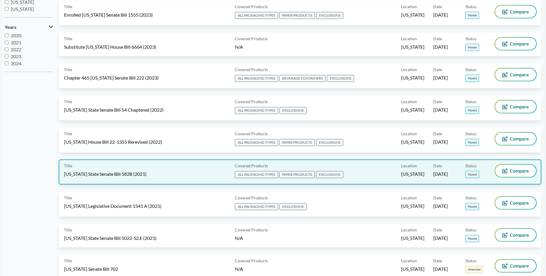
scroll to position [208, 0]
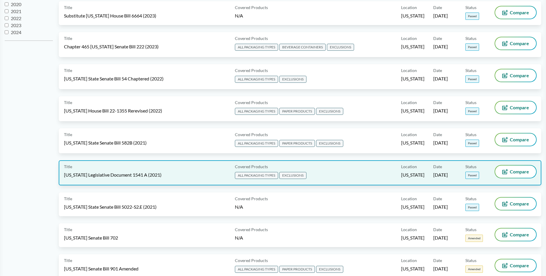
click at [124, 177] on span "[US_STATE] Legislative Document 1541 A (2021)" at bounding box center [112, 175] width 97 height 6
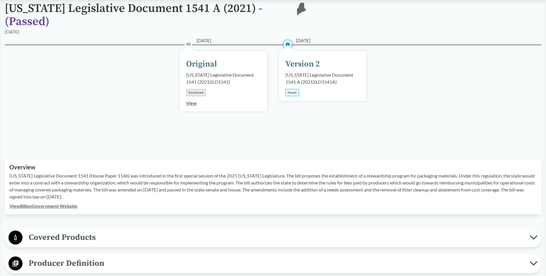
scroll to position [89, 0]
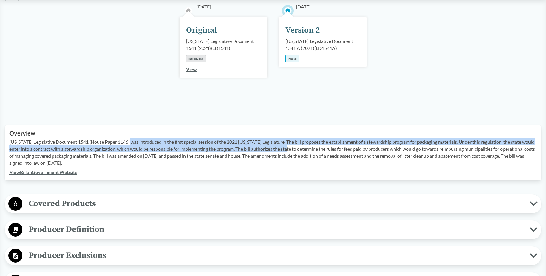
drag, startPoint x: 130, startPoint y: 135, endPoint x: 298, endPoint y: 143, distance: 168.4
click at [298, 143] on p "[US_STATE] Legislative Document 1541 (House Paper 1146) was introduced in the f…" at bounding box center [272, 153] width 527 height 28
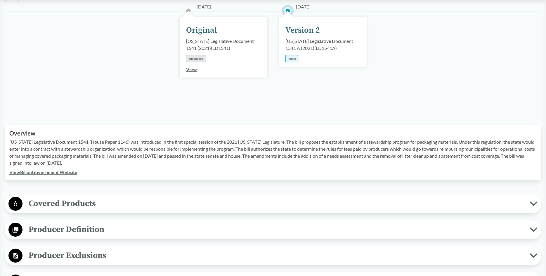
click at [265, 130] on h2 "Overview" at bounding box center [272, 133] width 527 height 7
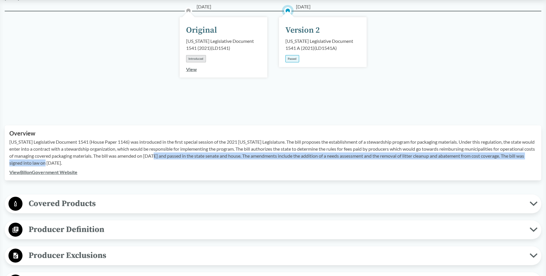
click at [171, 150] on p "[US_STATE] Legislative Document 1541 (House Paper 1146) was introduced in the f…" at bounding box center [272, 153] width 527 height 28
click at [147, 223] on span "Producer Definition" at bounding box center [275, 229] width 507 height 13
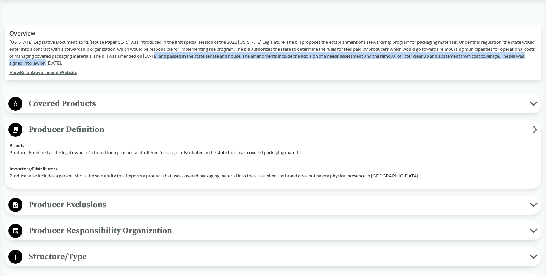
scroll to position [189, 0]
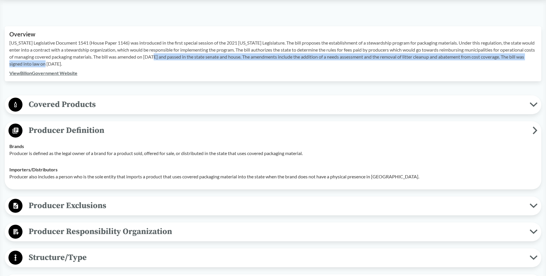
click at [93, 98] on span "Covered Products" at bounding box center [275, 104] width 507 height 13
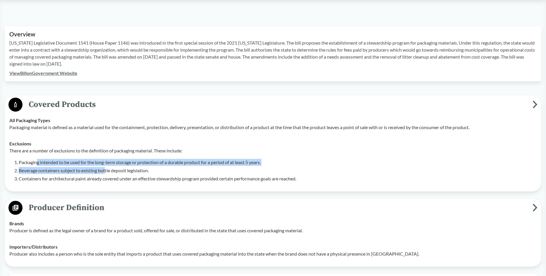
drag, startPoint x: 36, startPoint y: 155, endPoint x: 106, endPoint y: 159, distance: 69.9
click at [106, 159] on ol "Packaging intended to be used for the long-term storage or protection of a dura…" at bounding box center [278, 170] width 518 height 23
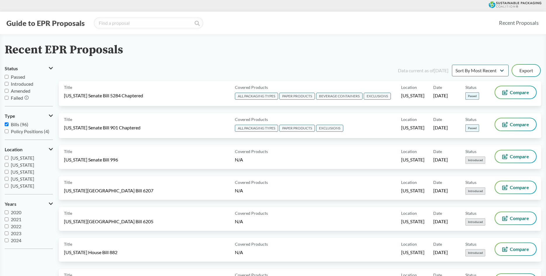
scroll to position [119, 0]
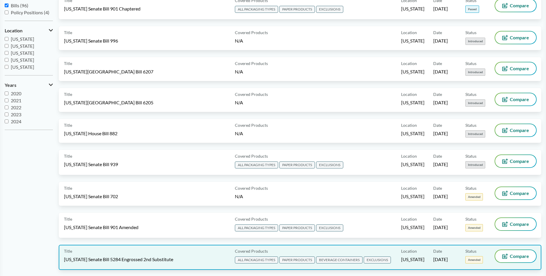
click at [115, 259] on span "[US_STATE] Senate Bill 5284 Engrossed 2nd Substitute" at bounding box center [118, 260] width 109 height 6
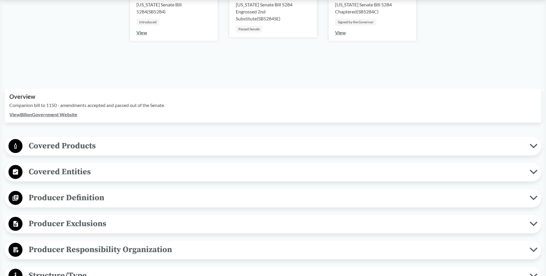
scroll to position [149, 0]
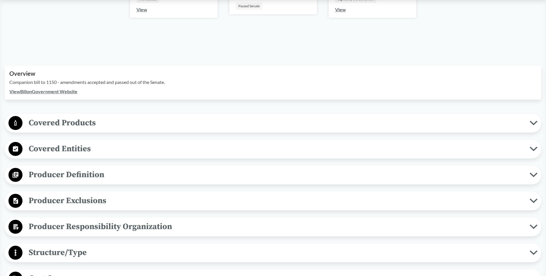
click at [84, 121] on span "Covered Products" at bounding box center [275, 122] width 507 height 13
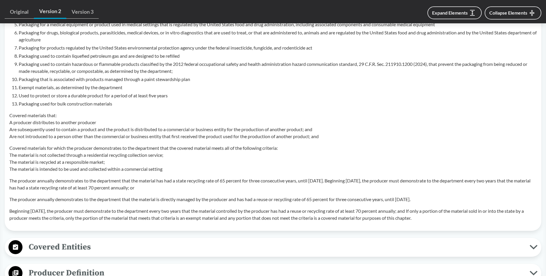
scroll to position [417, 0]
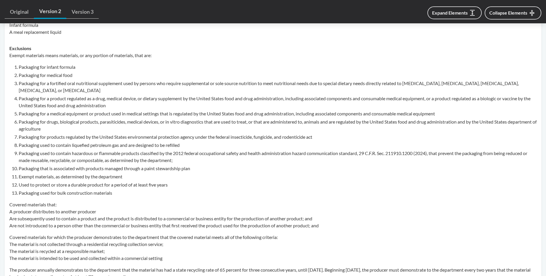
click at [40, 73] on li "Packaging for medical food" at bounding box center [278, 75] width 518 height 7
click at [40, 81] on li "Packaging for a fortified oral nutritional supplement used by persons who requi…" at bounding box center [278, 87] width 518 height 14
click at [40, 100] on li "Packaging for a product regulated as a drug, medical device, or dietary supplem…" at bounding box center [278, 102] width 518 height 14
click at [42, 114] on li "Packaging for a medical equipment or product used in medical settings that is r…" at bounding box center [278, 113] width 518 height 7
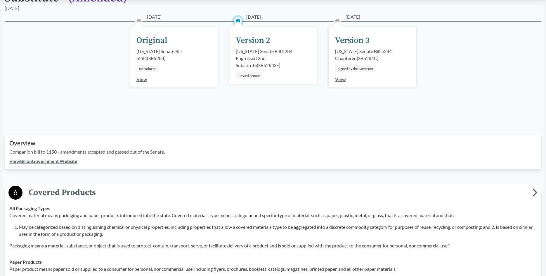
scroll to position [0, 0]
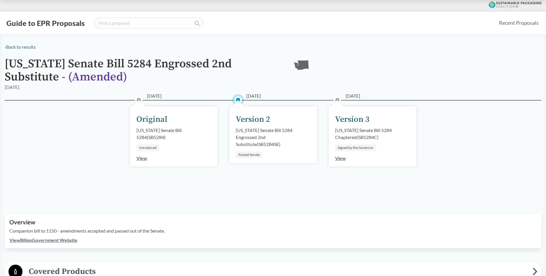
click at [244, 135] on div "Washington Senate Bill 5284 Engrossed 2nd Substitute ( SB5284SE )" at bounding box center [273, 137] width 75 height 21
click at [378, 111] on div "05/17/2025 Version 3 Washington Senate Bill 5284 Chaptered ( SB5284C ) Signed b…" at bounding box center [372, 137] width 88 height 60
click at [334, 120] on div "05/17/2025 Version 3 Washington Senate Bill 5284 Chaptered ( SB5284C ) Signed b…" at bounding box center [372, 137] width 88 height 60
click at [333, 119] on div "05/17/2025 Version 3 Washington Senate Bill 5284 Chaptered ( SB5284C ) Signed b…" at bounding box center [372, 137] width 88 height 60
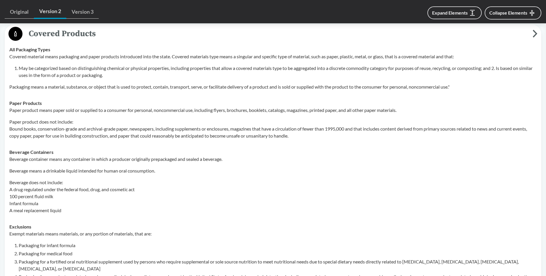
scroll to position [298, 0]
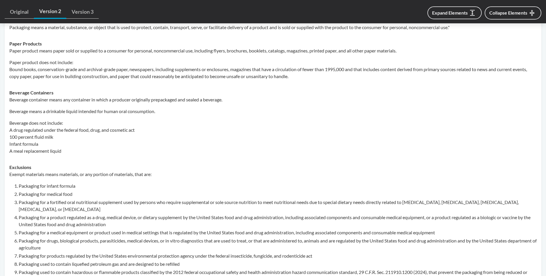
click at [73, 4] on div "Original Version 2 Version 3 Expand Elements Collapse Elements" at bounding box center [273, 11] width 546 height 23
click at [81, 8] on link "Version 3" at bounding box center [82, 11] width 32 height 13
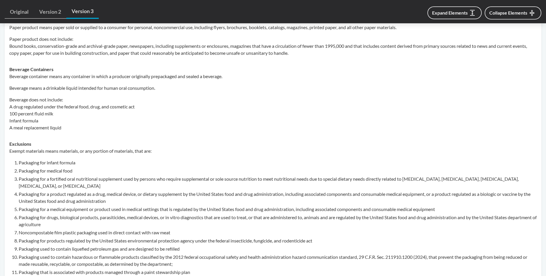
scroll to position [357, 0]
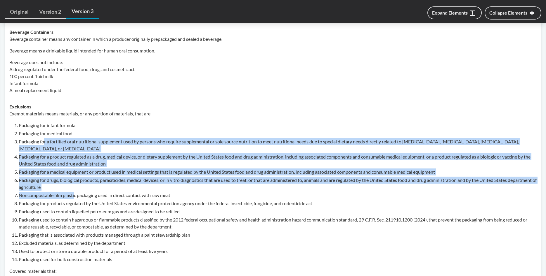
drag, startPoint x: 44, startPoint y: 141, endPoint x: 74, endPoint y: 194, distance: 61.0
click at [74, 194] on ol "Packaging for infant formula Packaging for medical food Packaging for a fortifi…" at bounding box center [278, 192] width 518 height 141
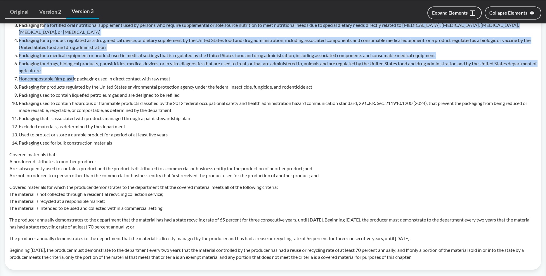
scroll to position [476, 0]
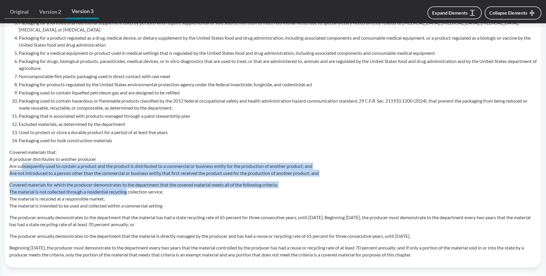
drag, startPoint x: 22, startPoint y: 164, endPoint x: 128, endPoint y: 194, distance: 110.6
click at [128, 194] on div "Exempt materials means materials, or any portion of materials, that are: Packag…" at bounding box center [272, 124] width 527 height 267
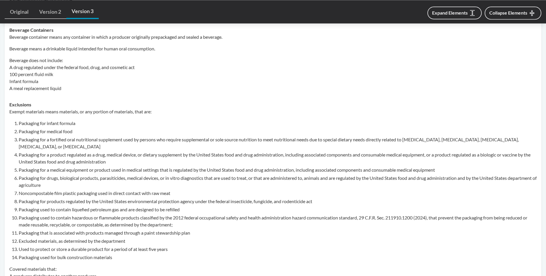
scroll to position [393, 0]
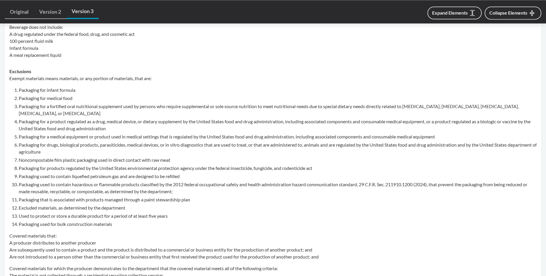
click at [92, 146] on li "Packaging for drugs, biological products, parasiticides, medical devices, or in…" at bounding box center [278, 149] width 518 height 14
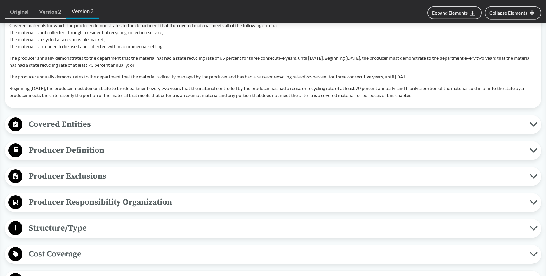
click at [92, 146] on span "Producer Definition" at bounding box center [275, 150] width 507 height 13
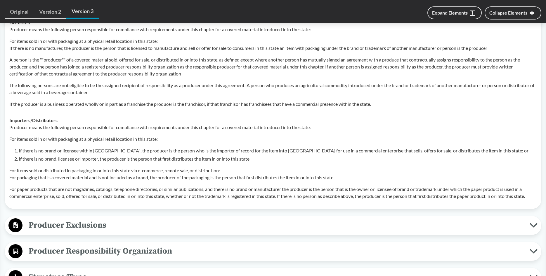
scroll to position [894, 0]
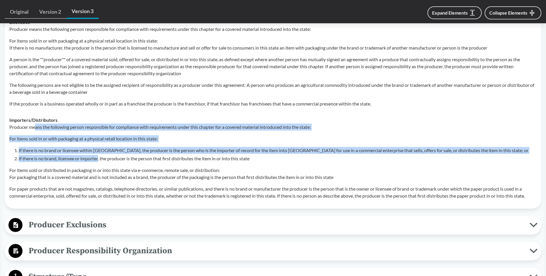
drag, startPoint x: 36, startPoint y: 126, endPoint x: 99, endPoint y: 158, distance: 70.4
click at [99, 158] on div "Producer means the following person responsible for compliance with requirement…" at bounding box center [272, 162] width 527 height 76
click at [73, 231] on span "Producer Exclusions" at bounding box center [275, 225] width 507 height 13
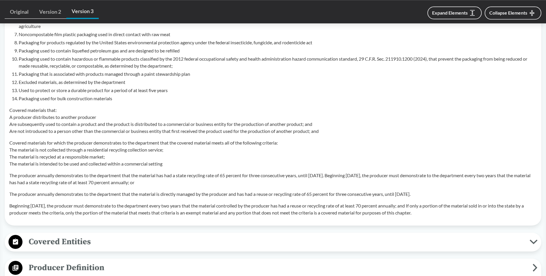
scroll to position [423, 0]
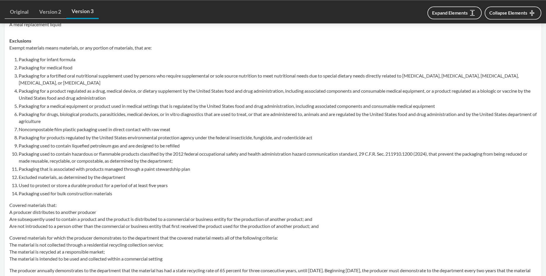
click at [58, 69] on li "Packaging for medical food" at bounding box center [278, 67] width 518 height 7
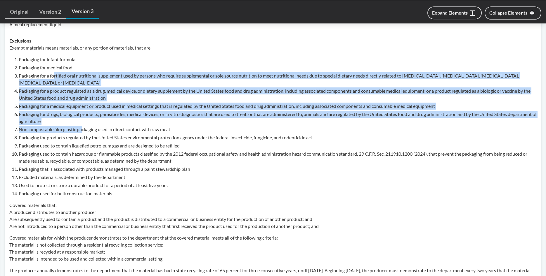
drag, startPoint x: 55, startPoint y: 76, endPoint x: 83, endPoint y: 132, distance: 62.7
click at [83, 132] on ol "Packaging for infant formula Packaging for medical food Packaging for a fortifi…" at bounding box center [278, 126] width 518 height 141
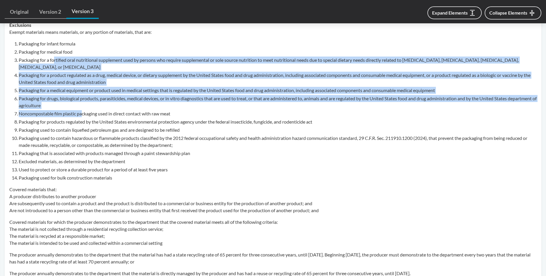
scroll to position [440, 0]
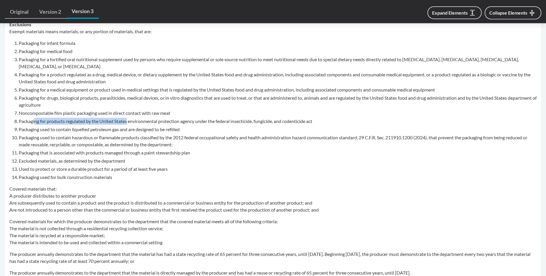
drag, startPoint x: 36, startPoint y: 122, endPoint x: 128, endPoint y: 119, distance: 92.6
click at [128, 119] on li "Packaging for products regulated by the United States environmental protection …" at bounding box center [278, 121] width 518 height 7
drag, startPoint x: 20, startPoint y: 122, endPoint x: 88, endPoint y: 120, distance: 68.0
click at [88, 120] on li "Packaging for products regulated by the United States environmental protection …" at bounding box center [278, 121] width 518 height 7
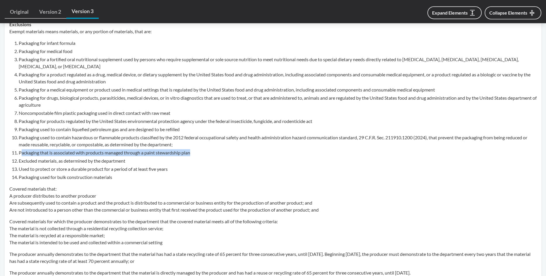
drag, startPoint x: 22, startPoint y: 154, endPoint x: 194, endPoint y: 153, distance: 172.5
click at [194, 153] on li "Packaging that is associated with products managed through a paint stewardship …" at bounding box center [278, 152] width 518 height 7
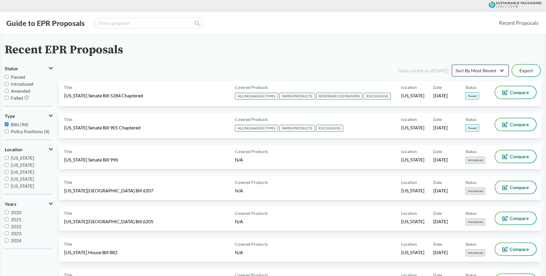
click at [452, 65] on select "Sort By Most Recent Sort By Status" at bounding box center [480, 71] width 57 height 12
select select "Sort By Status"
click option "Sort By Status" at bounding box center [0, 0] width 0 height 0
